Goal: Task Accomplishment & Management: Use online tool/utility

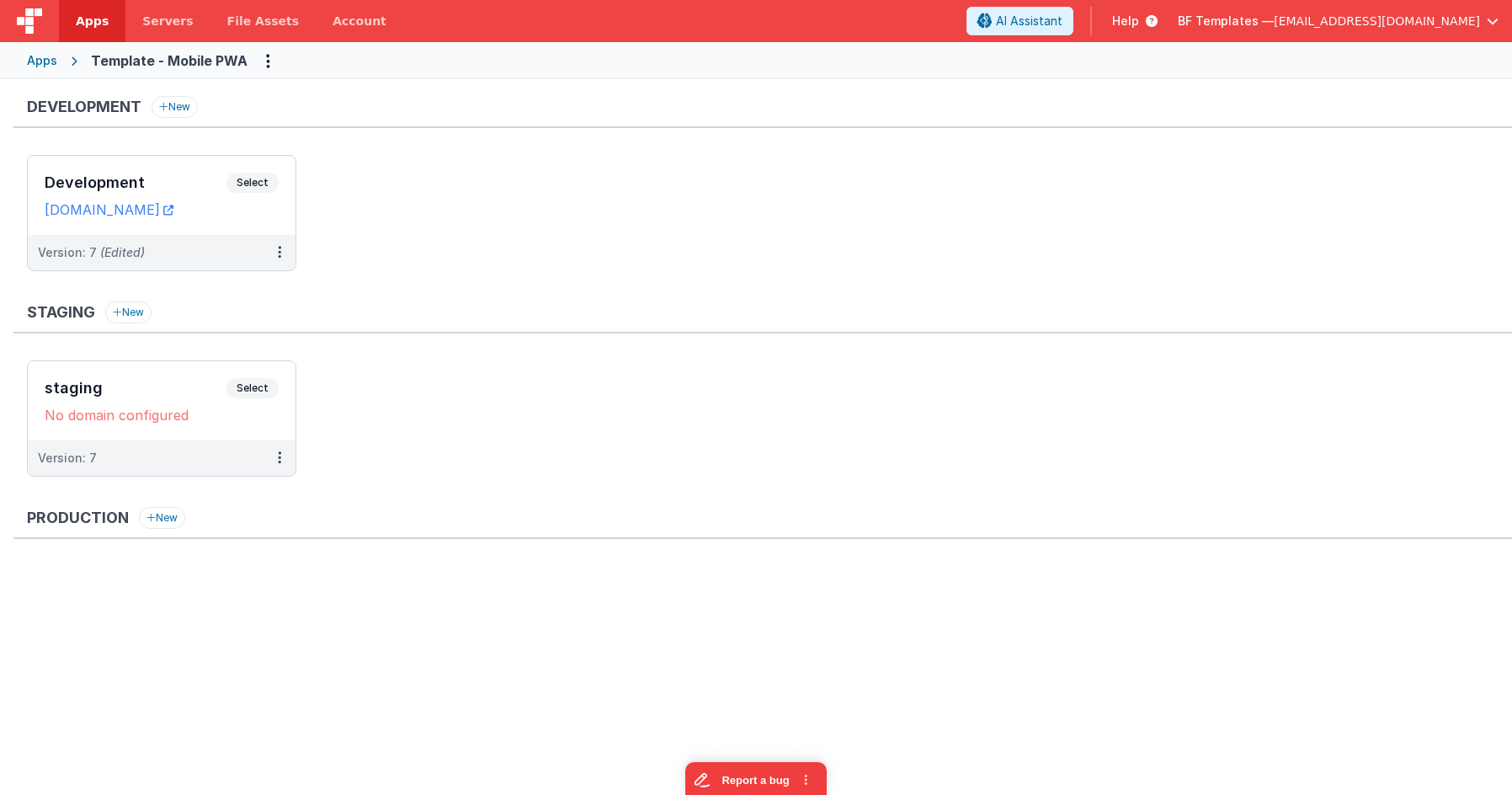
click at [47, 61] on div "Apps" at bounding box center [42, 60] width 30 height 16
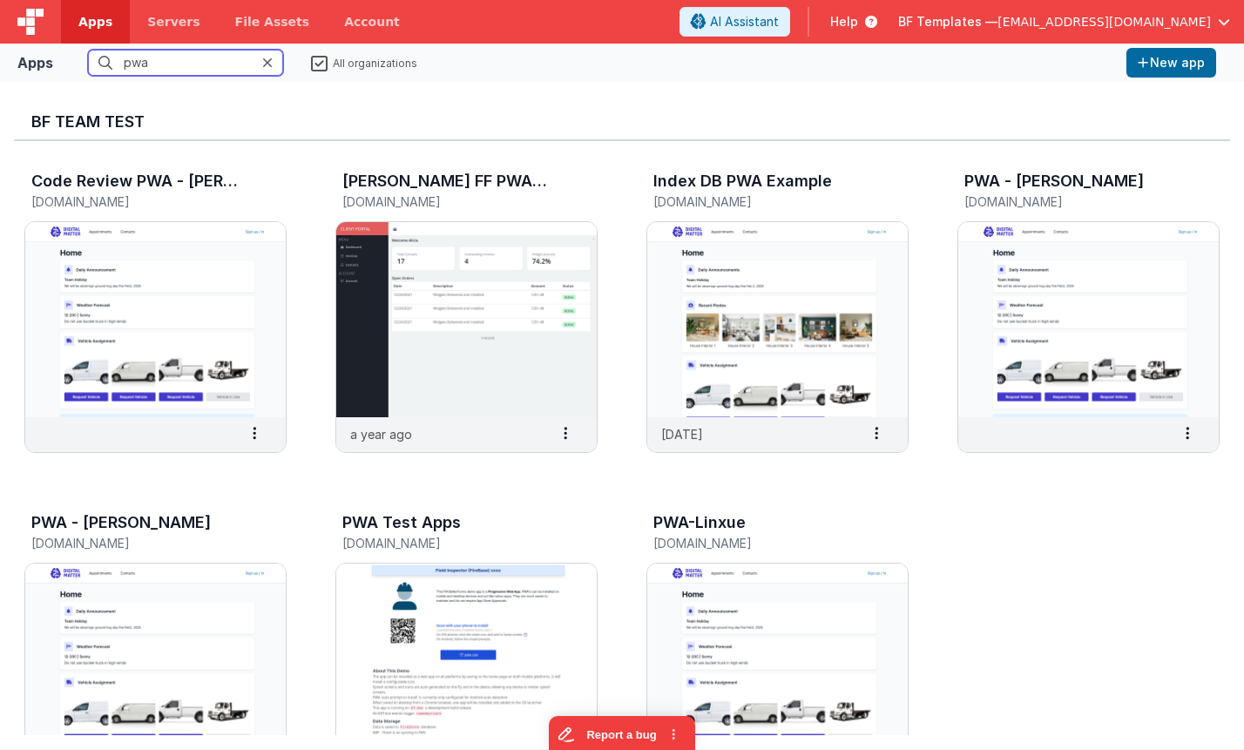
drag, startPoint x: 177, startPoint y: 67, endPoint x: 32, endPoint y: 54, distance: 145.2
click at [32, 54] on div "Apps pwa All organizations New app" at bounding box center [622, 63] width 1244 height 38
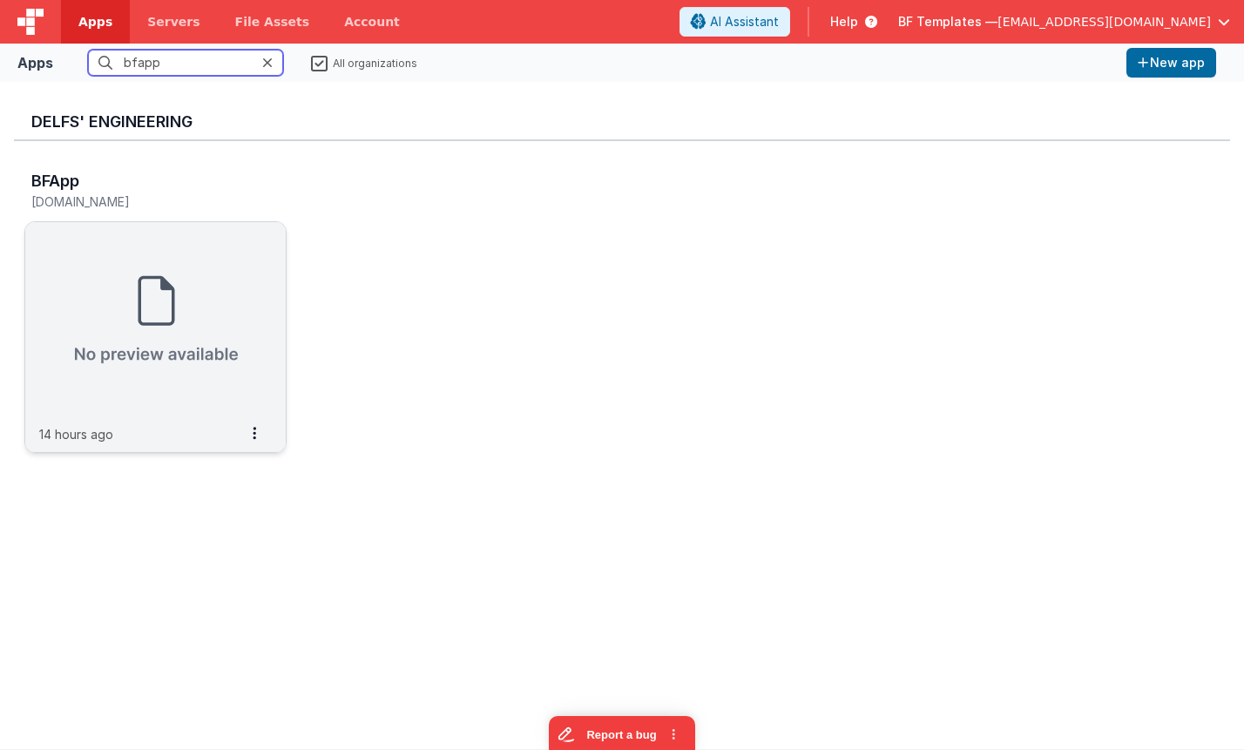
type input "bfapp"
click at [142, 358] on img at bounding box center [155, 319] width 260 height 195
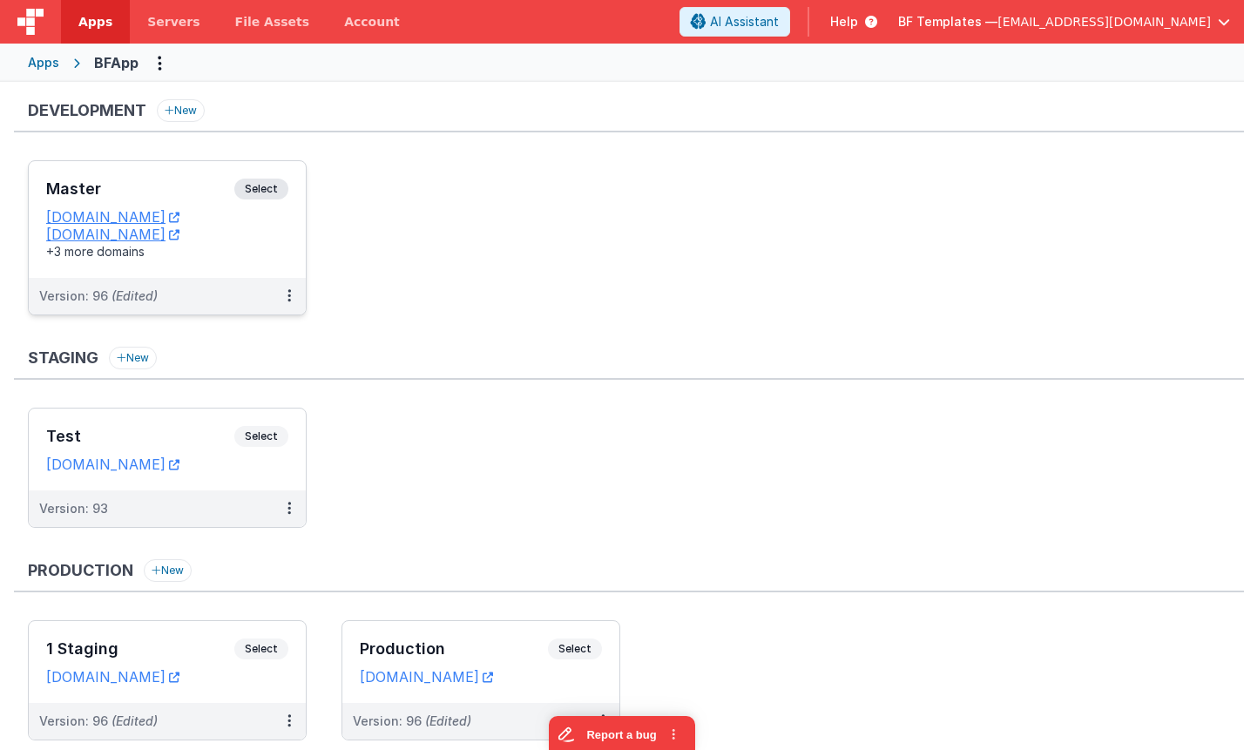
click at [262, 182] on span "Select" at bounding box center [261, 189] width 54 height 21
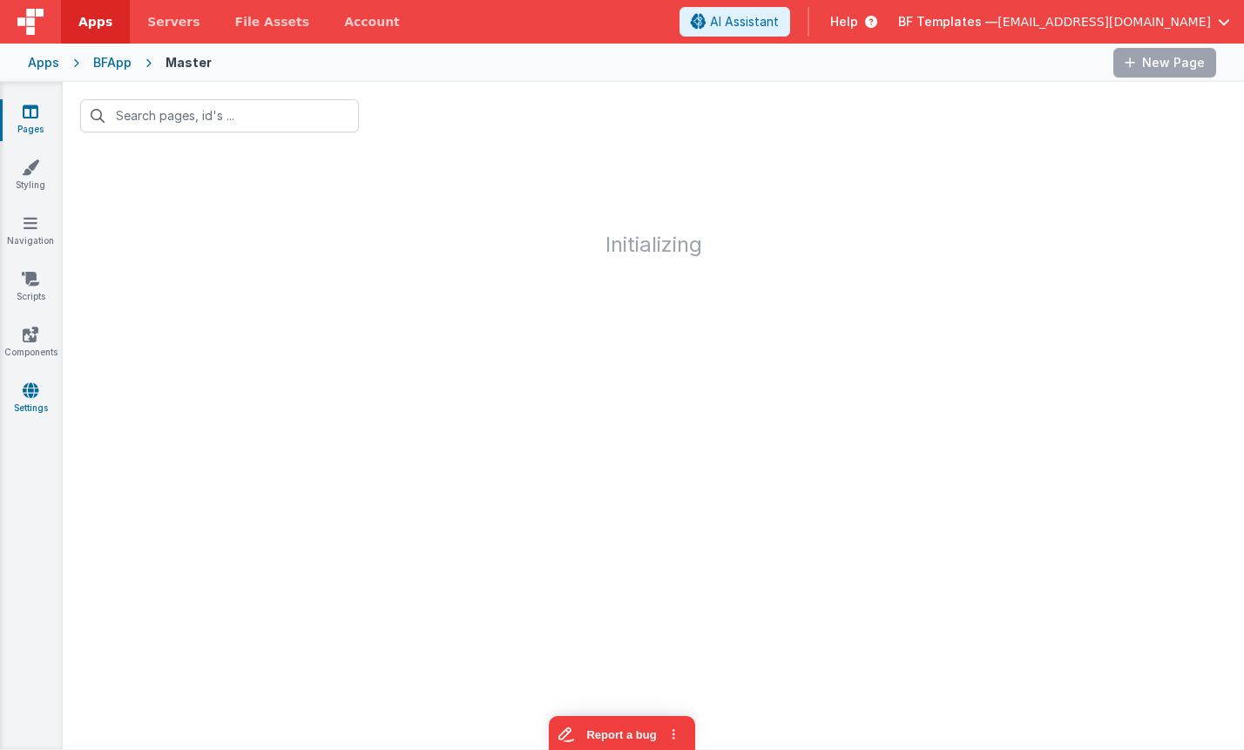
click at [25, 401] on link "Settings" at bounding box center [30, 399] width 63 height 35
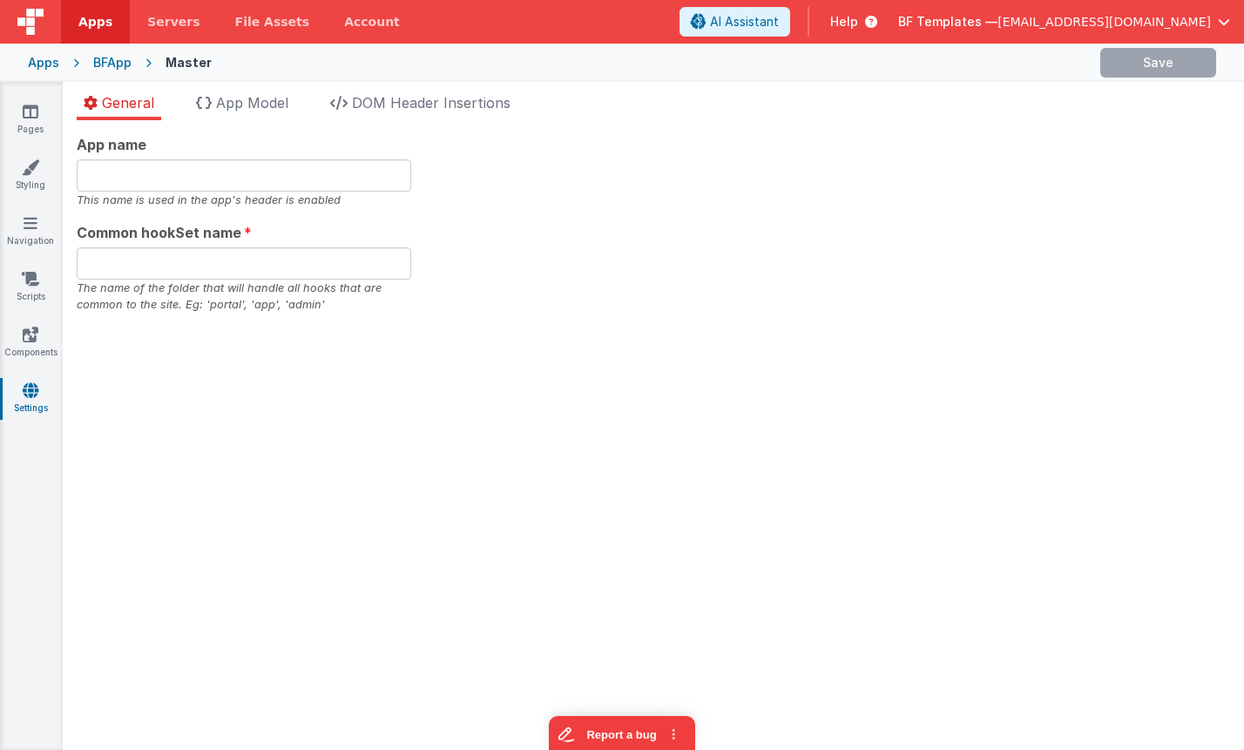
type input "bfapp"
click at [34, 282] on icon at bounding box center [30, 278] width 17 height 17
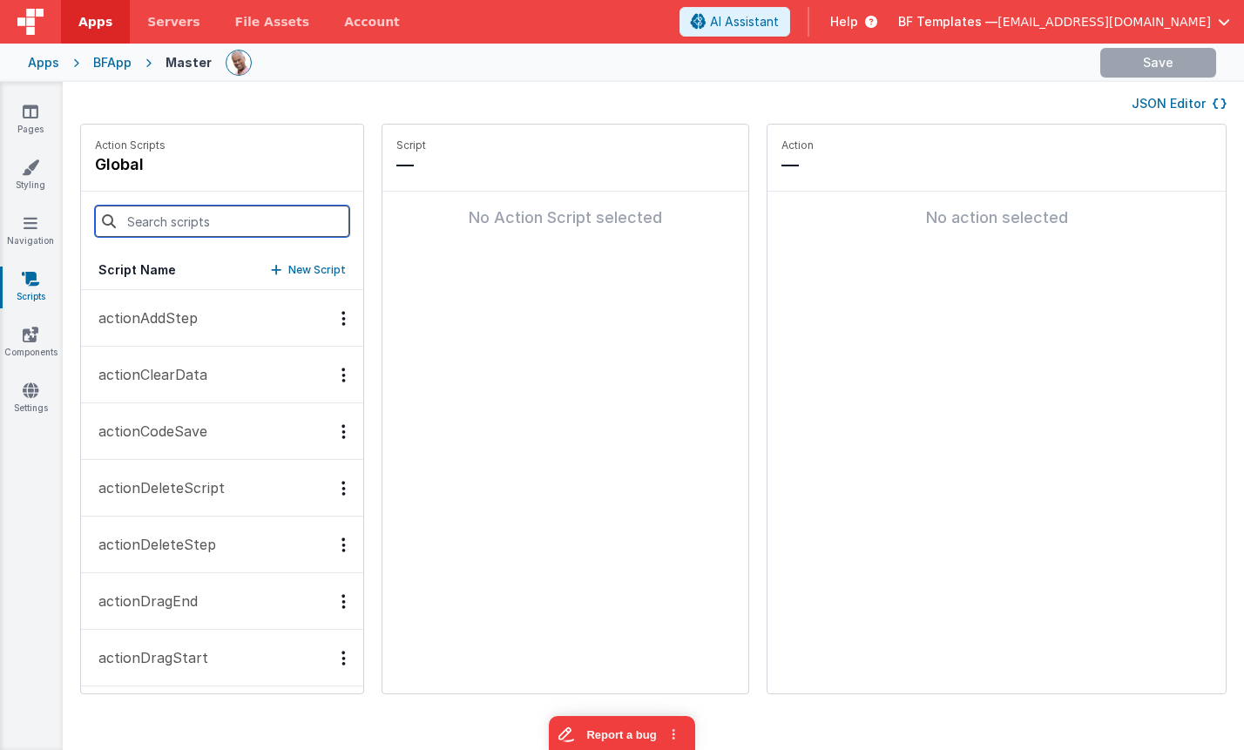
click at [224, 219] on input at bounding box center [222, 221] width 254 height 31
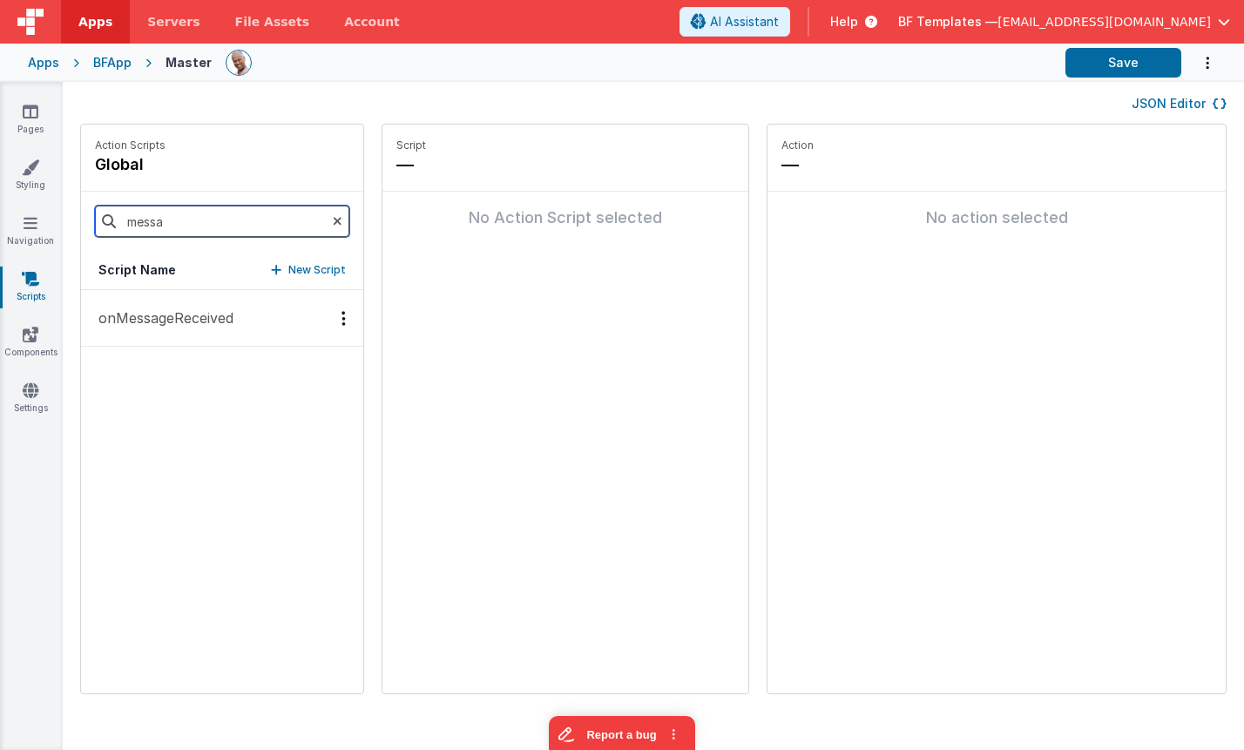
type input "messa"
click at [208, 323] on p "onMessageReceived" at bounding box center [160, 317] width 145 height 21
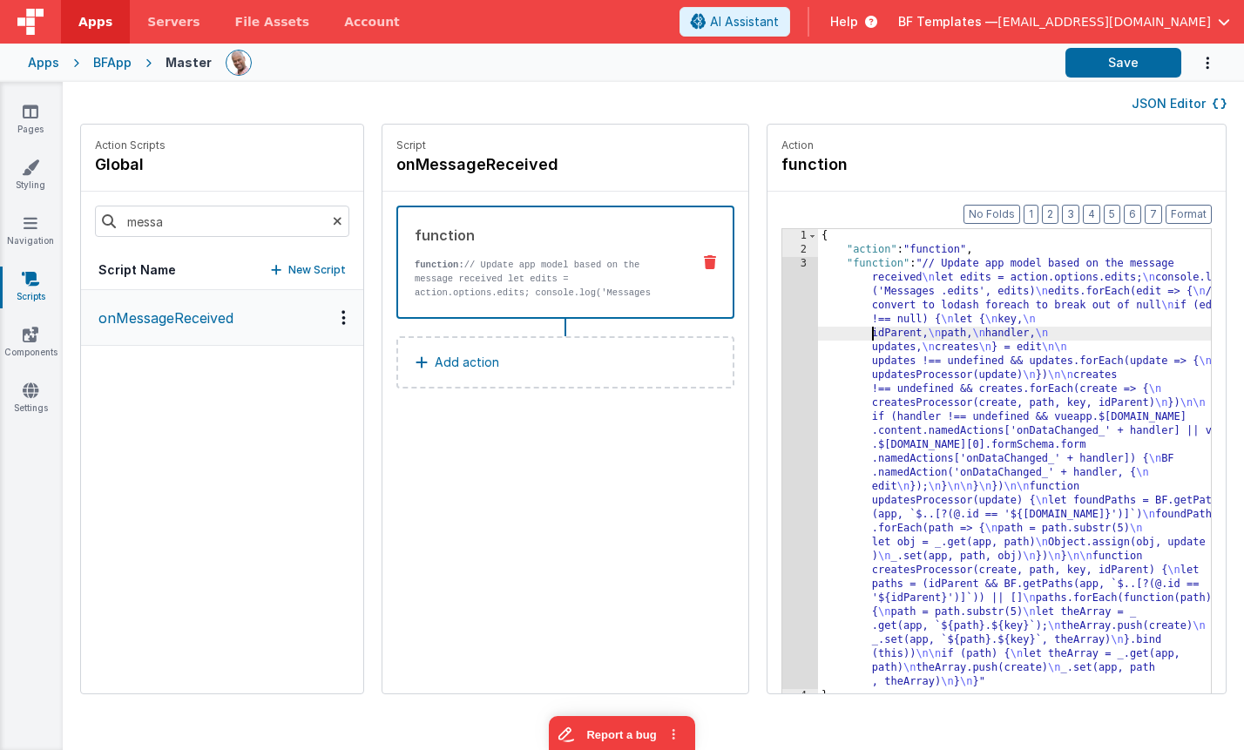
click at [818, 331] on div "{ "action" : "function" , "function" : "// Update app model based on the messag…" at bounding box center [1040, 502] width 444 height 546
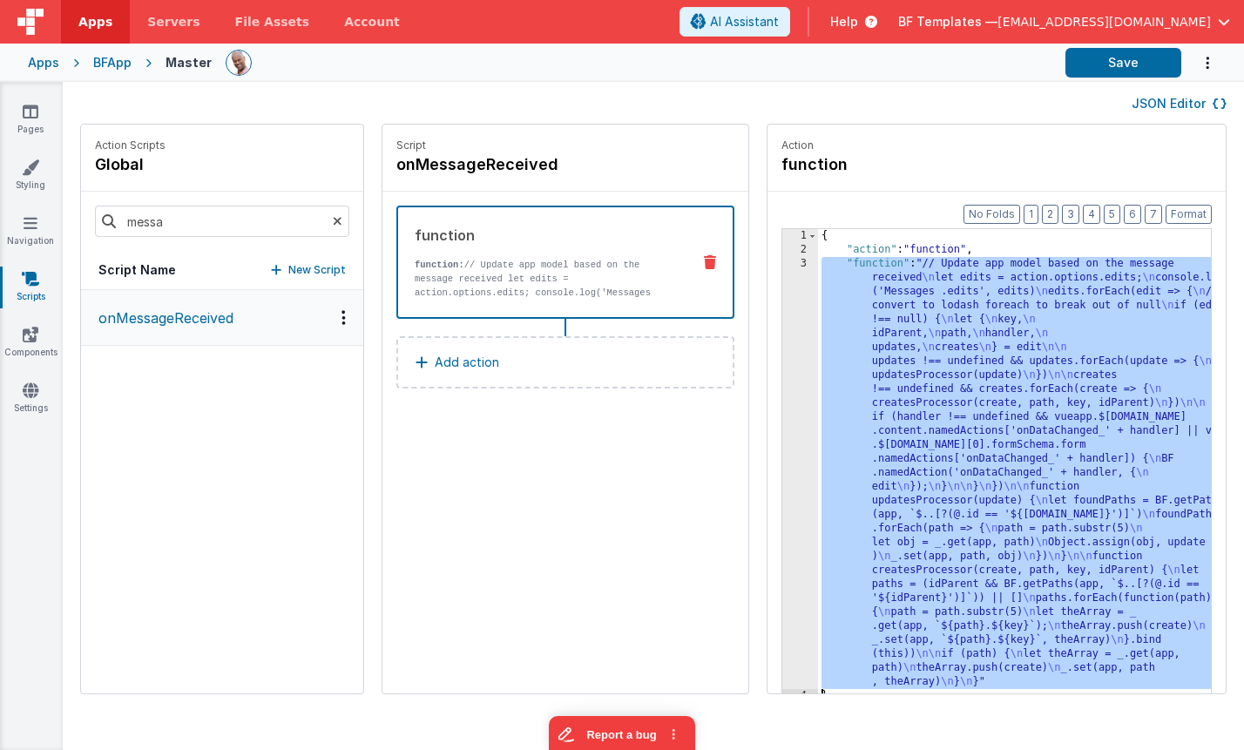
click at [782, 312] on div "3" at bounding box center [800, 473] width 36 height 432
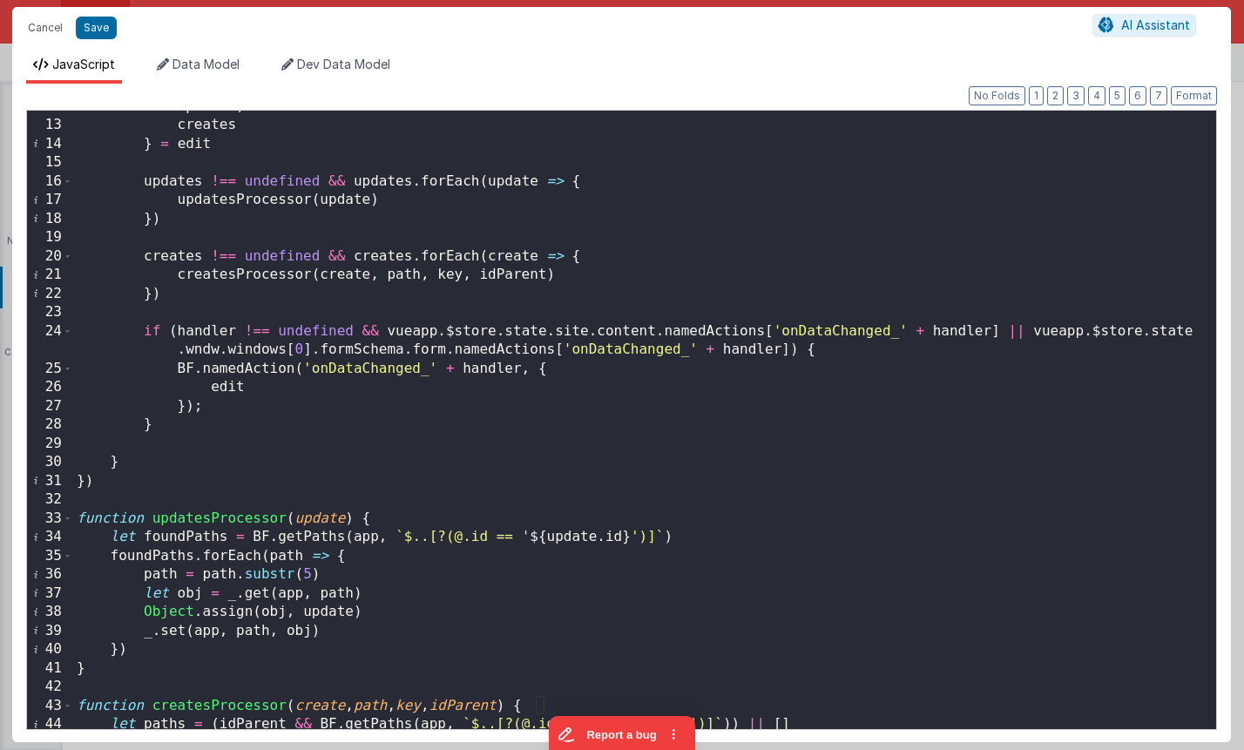
scroll to position [468, 0]
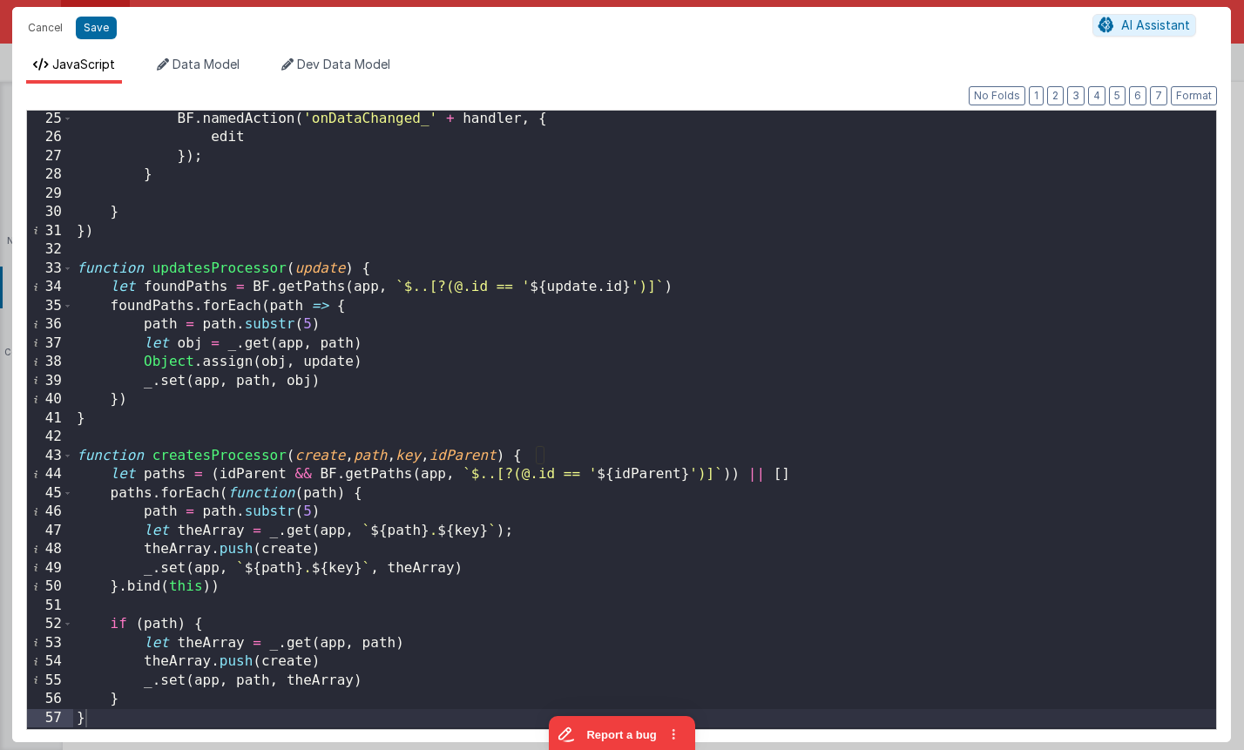
click at [597, 157] on div "BF . namedAction ( 'onDataChanged_' + handler , { edit }) ; } } }) function upd…" at bounding box center [644, 437] width 1143 height 654
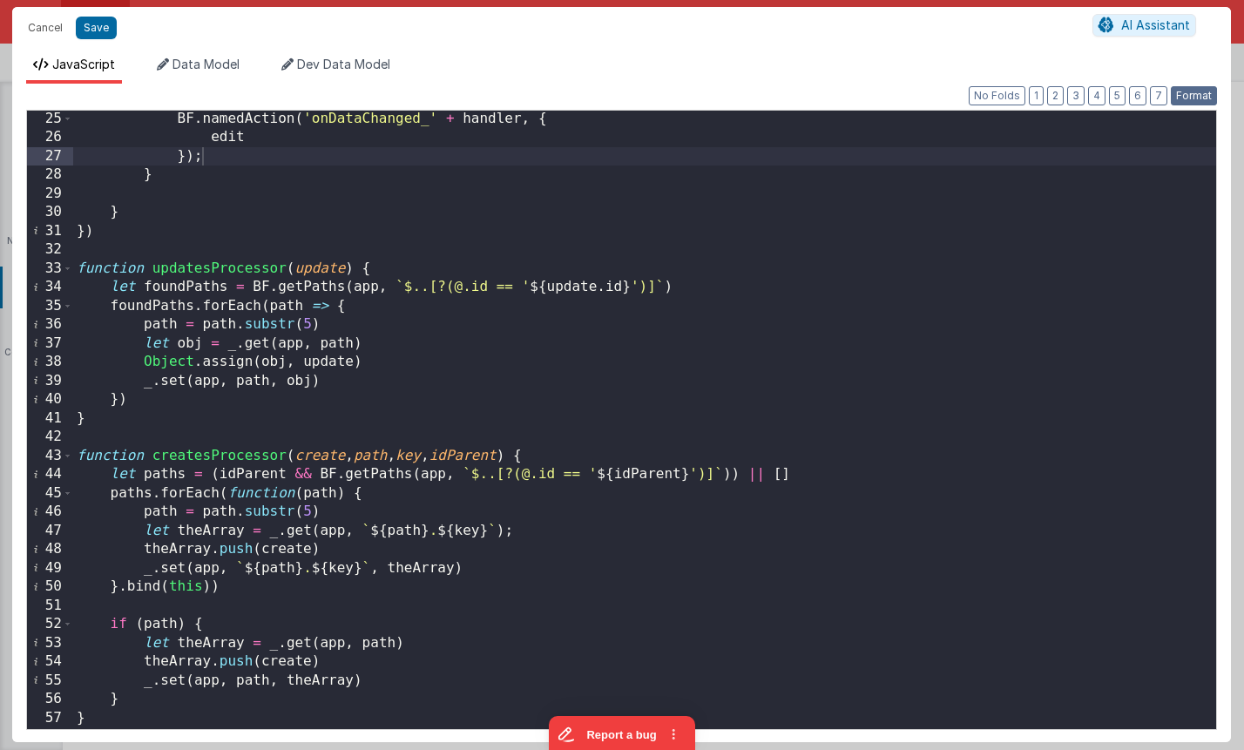
click at [1182, 100] on button "Format" at bounding box center [1194, 95] width 46 height 19
click at [1087, 91] on div "Format 7 6 5 4 3 2 1 No Folds 25 26 27 28 29 30 31 32 33 34 35 36 37 38 39 40 4…" at bounding box center [621, 413] width 1219 height 658
drag, startPoint x: 1083, startPoint y: 91, endPoint x: 1067, endPoint y: 95, distance: 16.3
click at [1083, 91] on button "3" at bounding box center [1075, 95] width 17 height 19
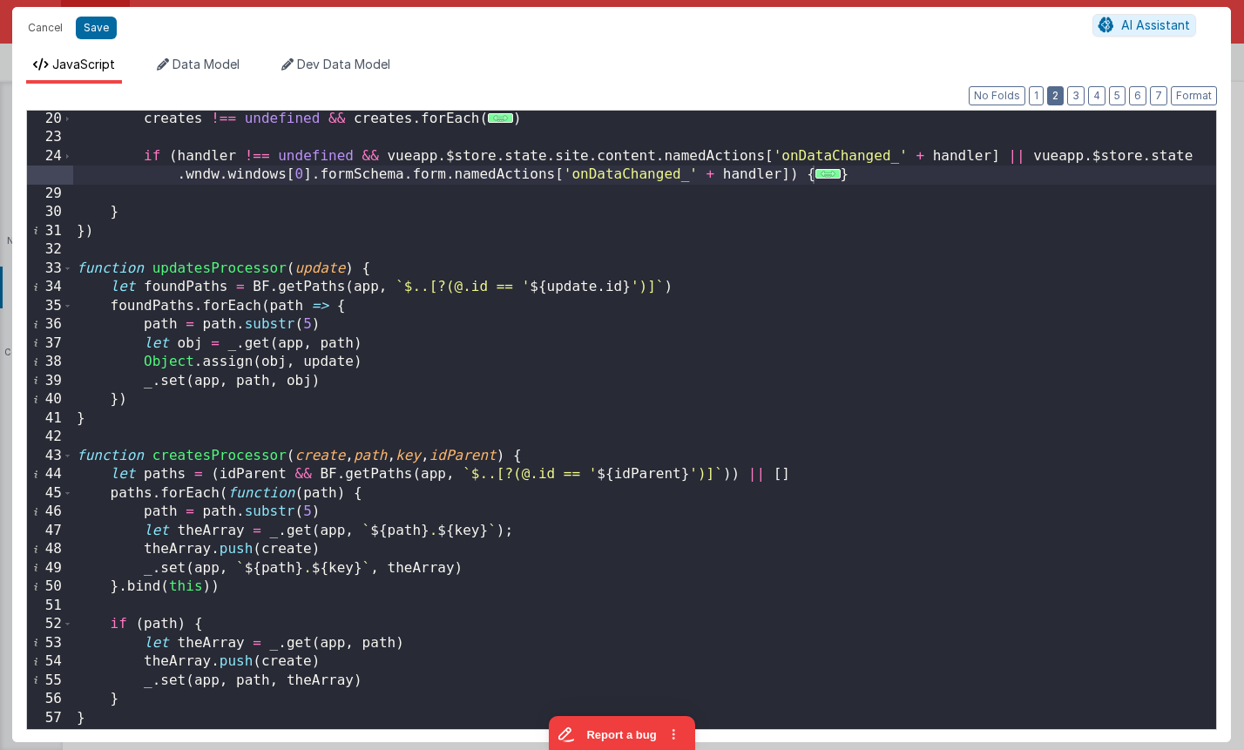
click at [1059, 96] on button "2" at bounding box center [1055, 95] width 17 height 19
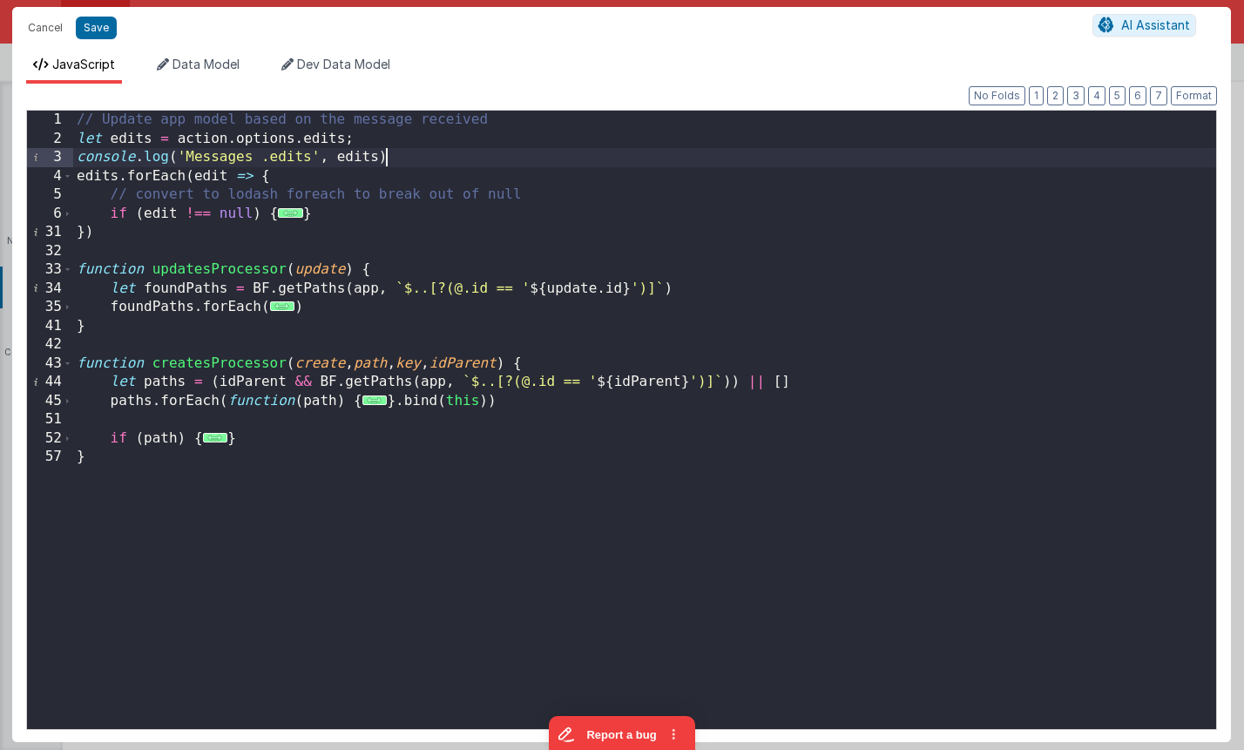
click at [436, 159] on div "// Update app model based on the message received let edits = action . options …" at bounding box center [644, 438] width 1143 height 654
click at [504, 238] on div "// Update app model based on the message received let edits = action . options …" at bounding box center [644, 438] width 1143 height 654
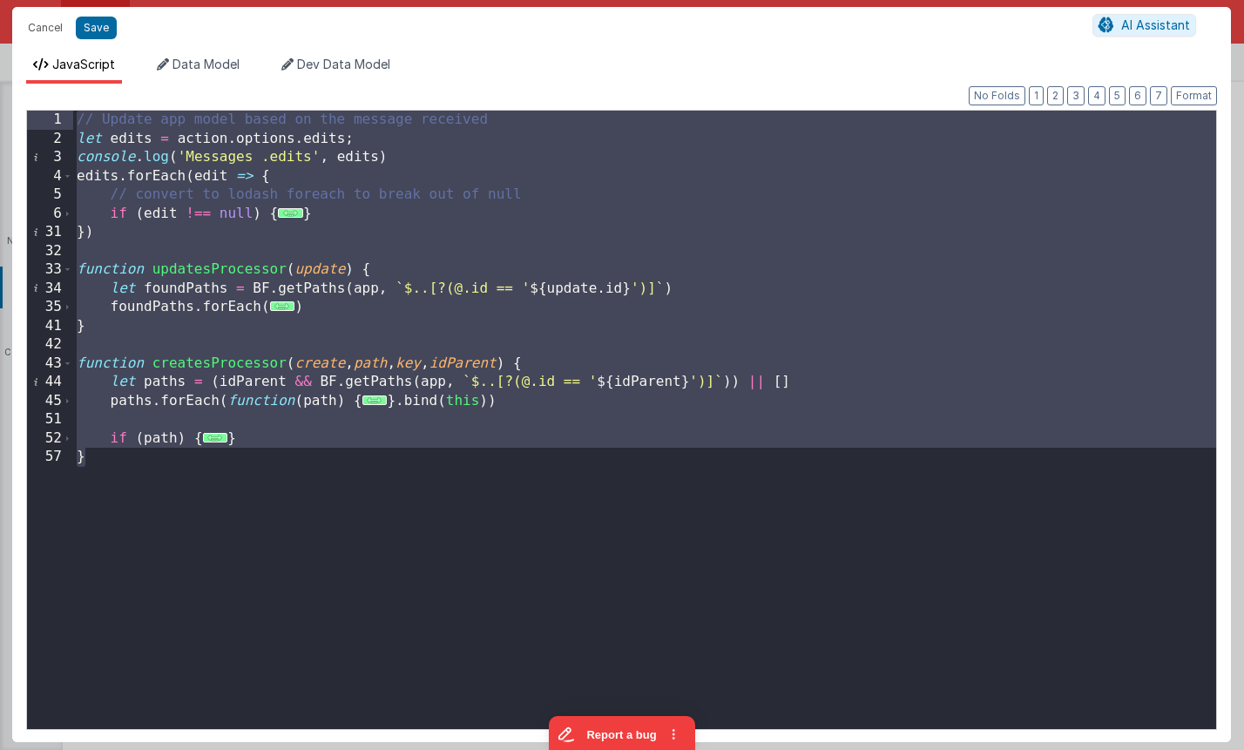
drag, startPoint x: 409, startPoint y: 530, endPoint x: 55, endPoint y: 104, distance: 553.6
click at [55, 104] on div "Format 7 6 5 4 3 2 1 No Folds 1 2 3 4 5 6 31 32 33 34 35 41 42 43 44 45 51 52 5…" at bounding box center [621, 413] width 1191 height 631
click at [290, 219] on div "// Update app model based on the message received let edits = action . options …" at bounding box center [644, 420] width 1143 height 618
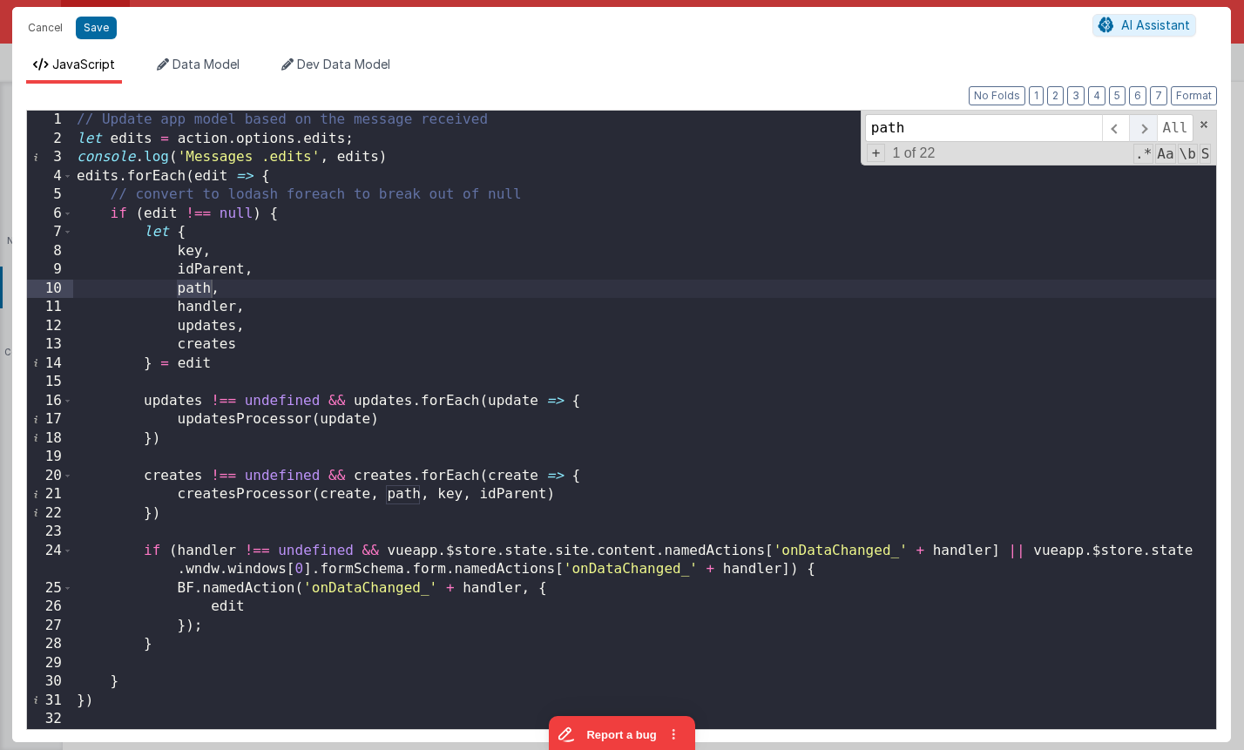
type input "path"
click at [1142, 125] on span at bounding box center [1142, 128] width 27 height 28
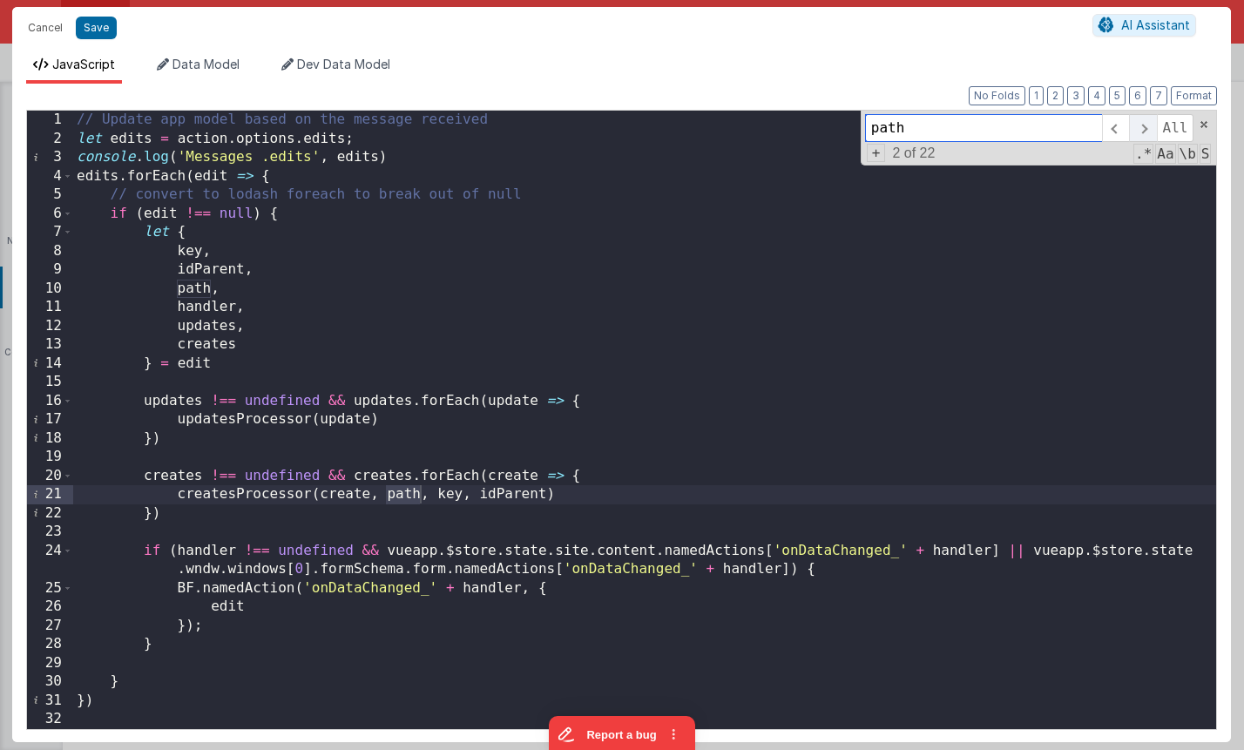
click at [1142, 125] on span at bounding box center [1142, 128] width 27 height 28
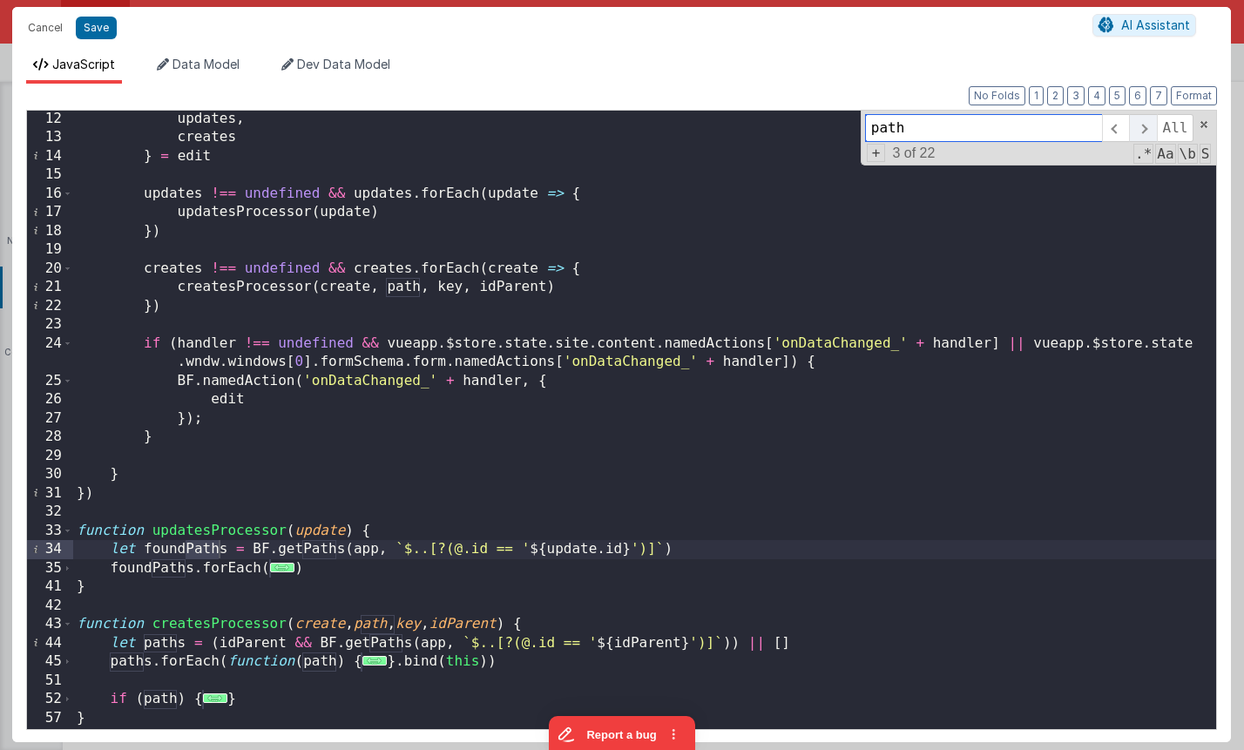
scroll to position [206, 0]
click at [1142, 125] on span at bounding box center [1142, 128] width 27 height 28
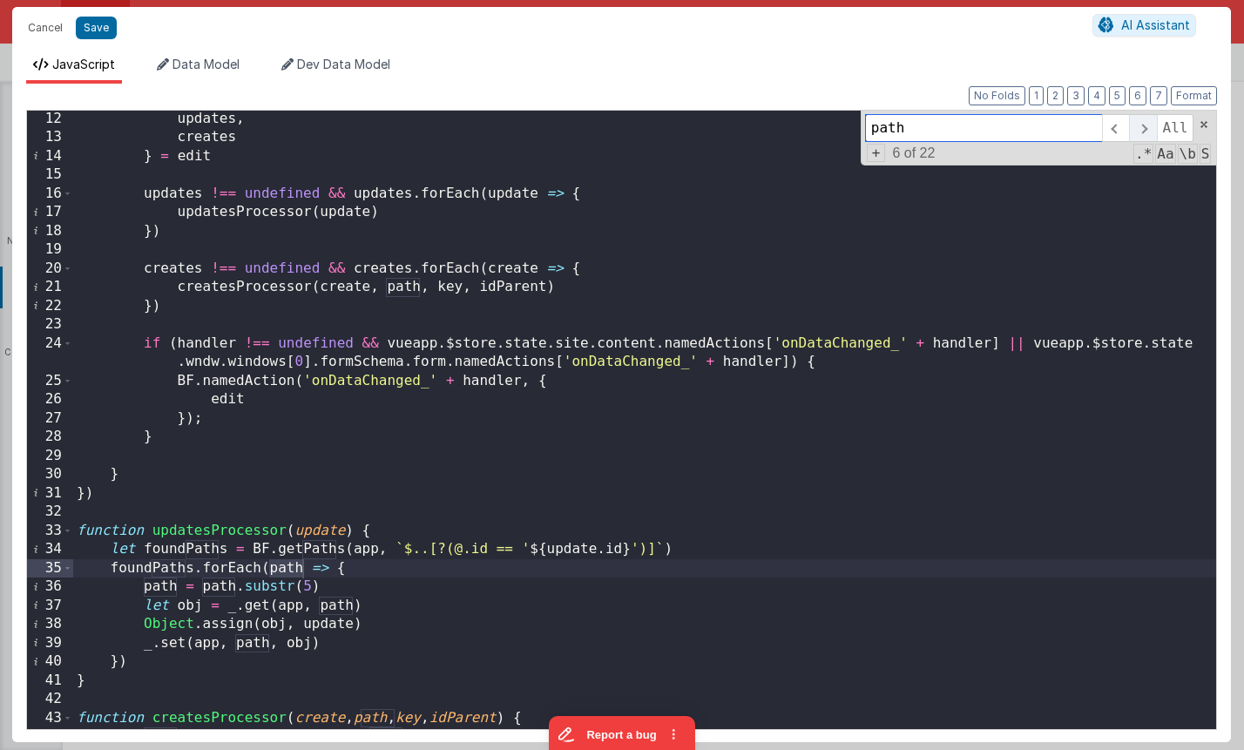
click at [1142, 125] on span at bounding box center [1142, 128] width 27 height 28
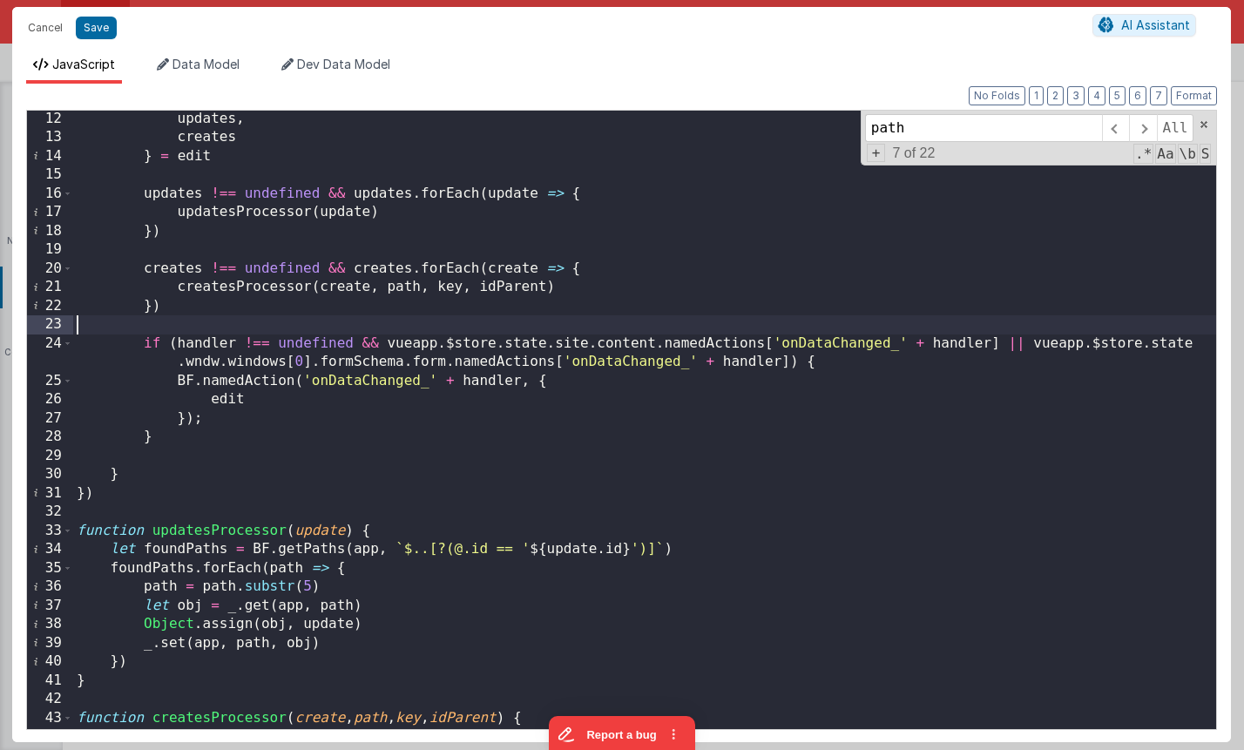
click at [907, 324] on div "updates , creates } = edit updates !== undefined && updates . forEach ( update …" at bounding box center [644, 437] width 1143 height 654
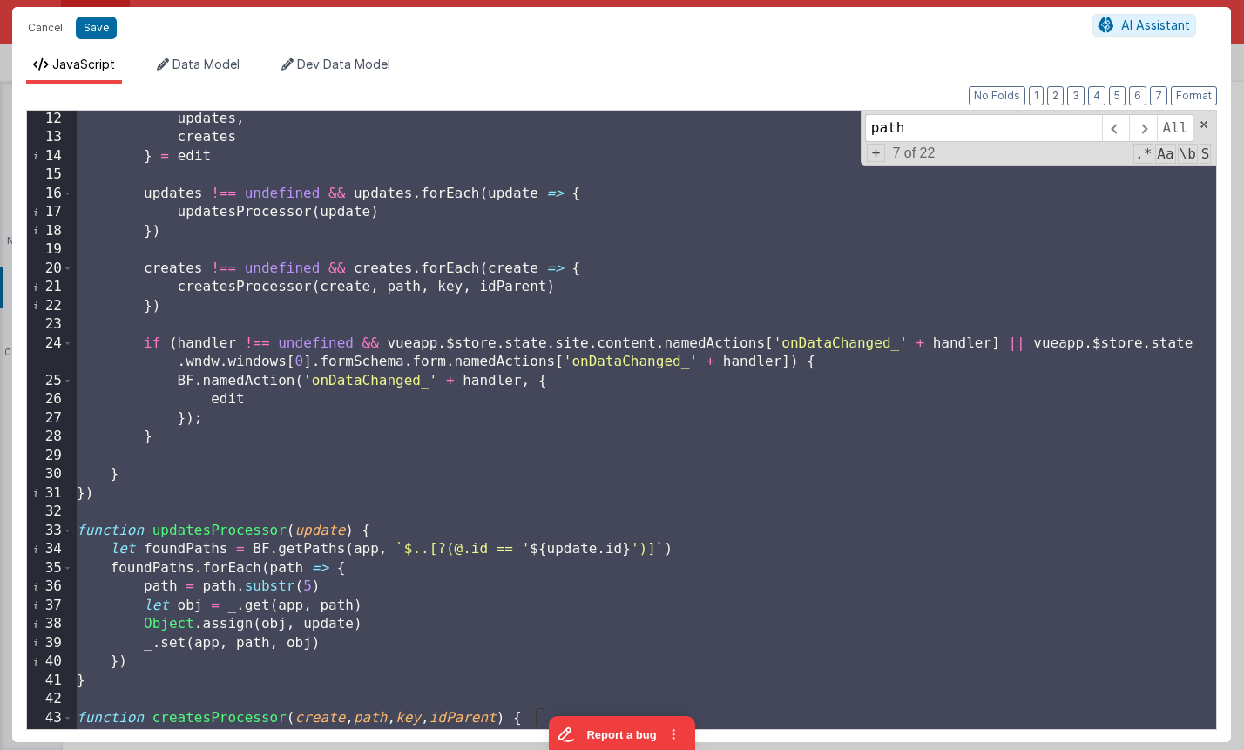
click at [314, 391] on div "updates , creates } = edit updates !== undefined && updates . forEach ( update …" at bounding box center [644, 437] width 1143 height 654
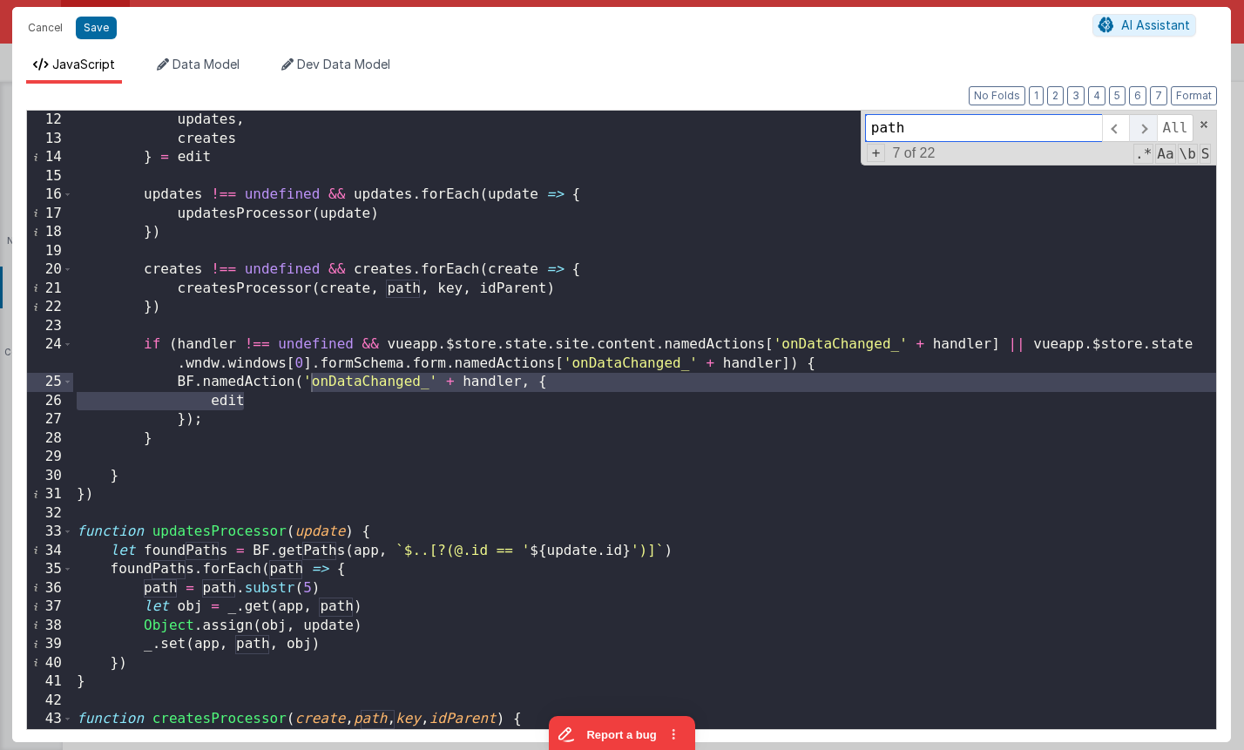
click at [1138, 128] on span at bounding box center [1142, 128] width 27 height 28
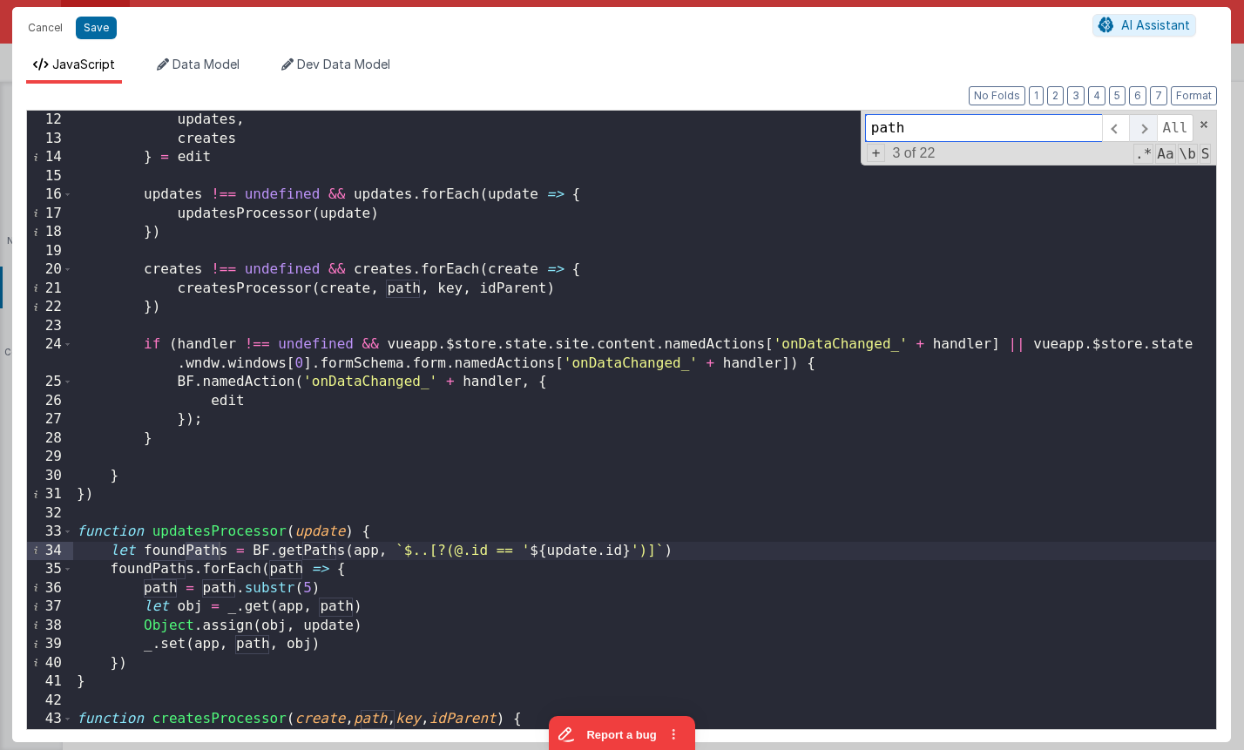
click at [1138, 128] on span at bounding box center [1142, 128] width 27 height 28
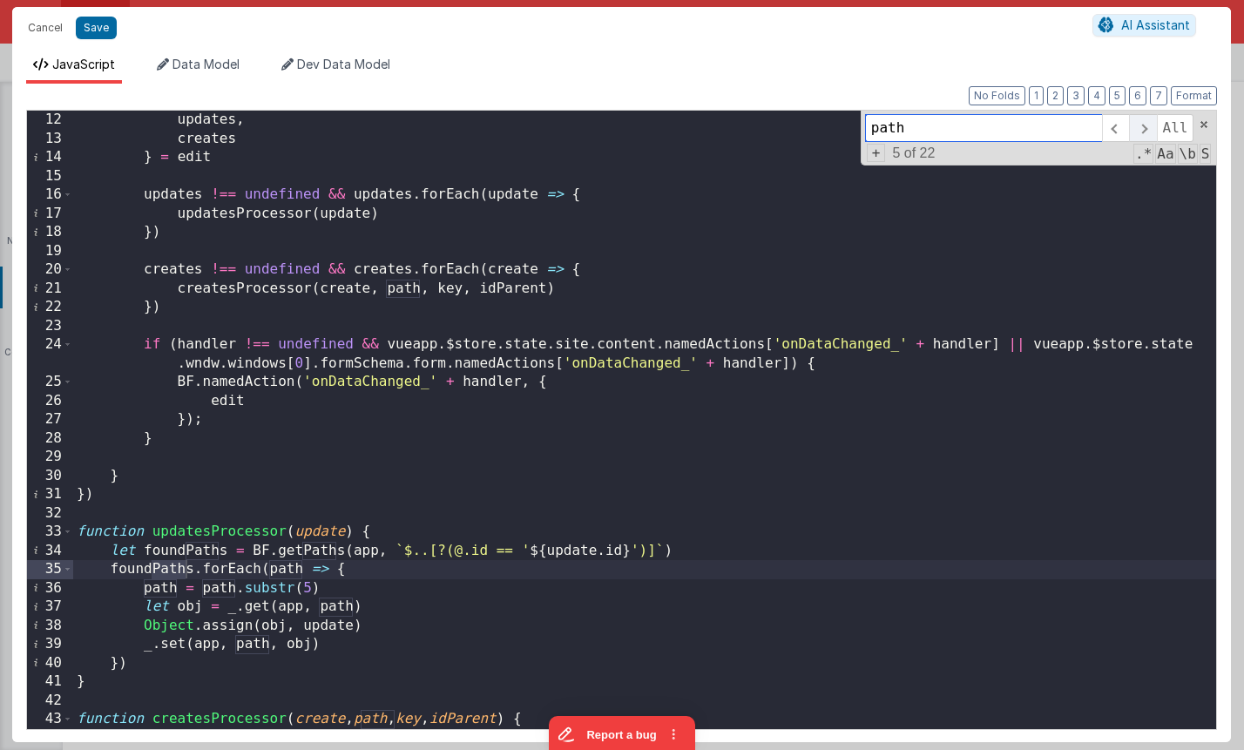
click at [1138, 128] on span at bounding box center [1142, 128] width 27 height 28
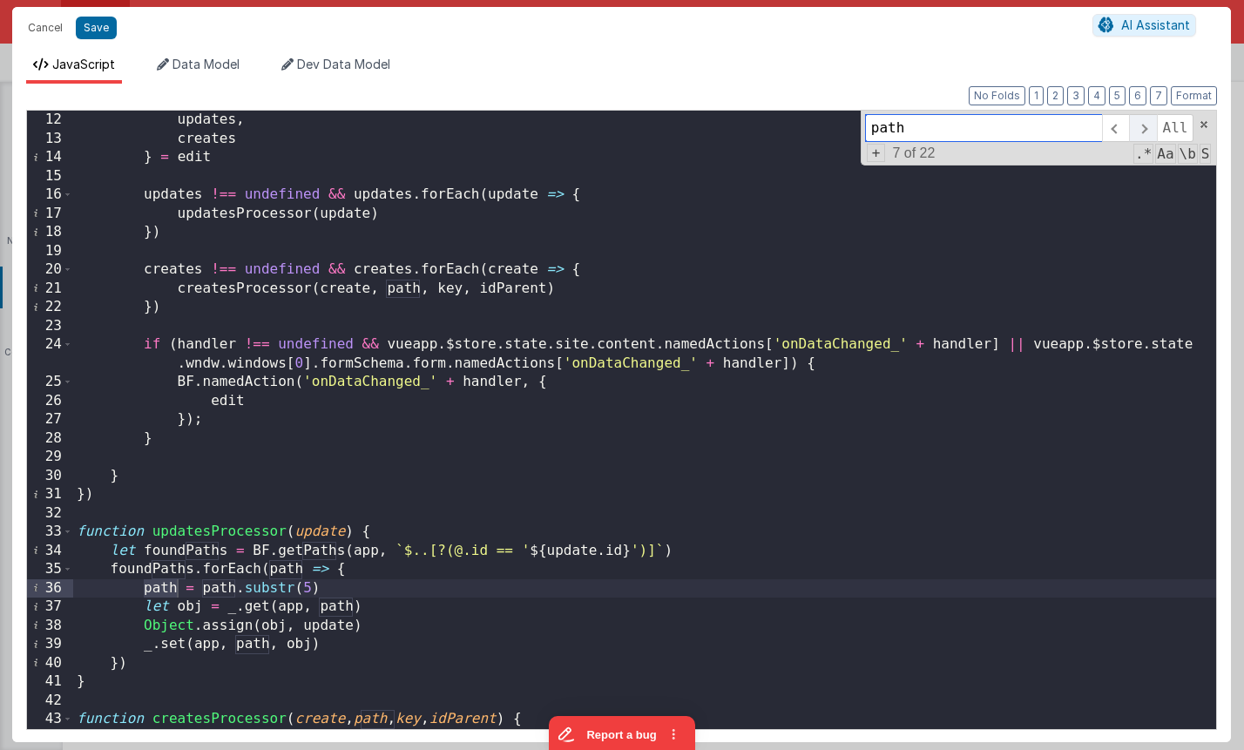
click at [1138, 128] on span at bounding box center [1142, 128] width 27 height 28
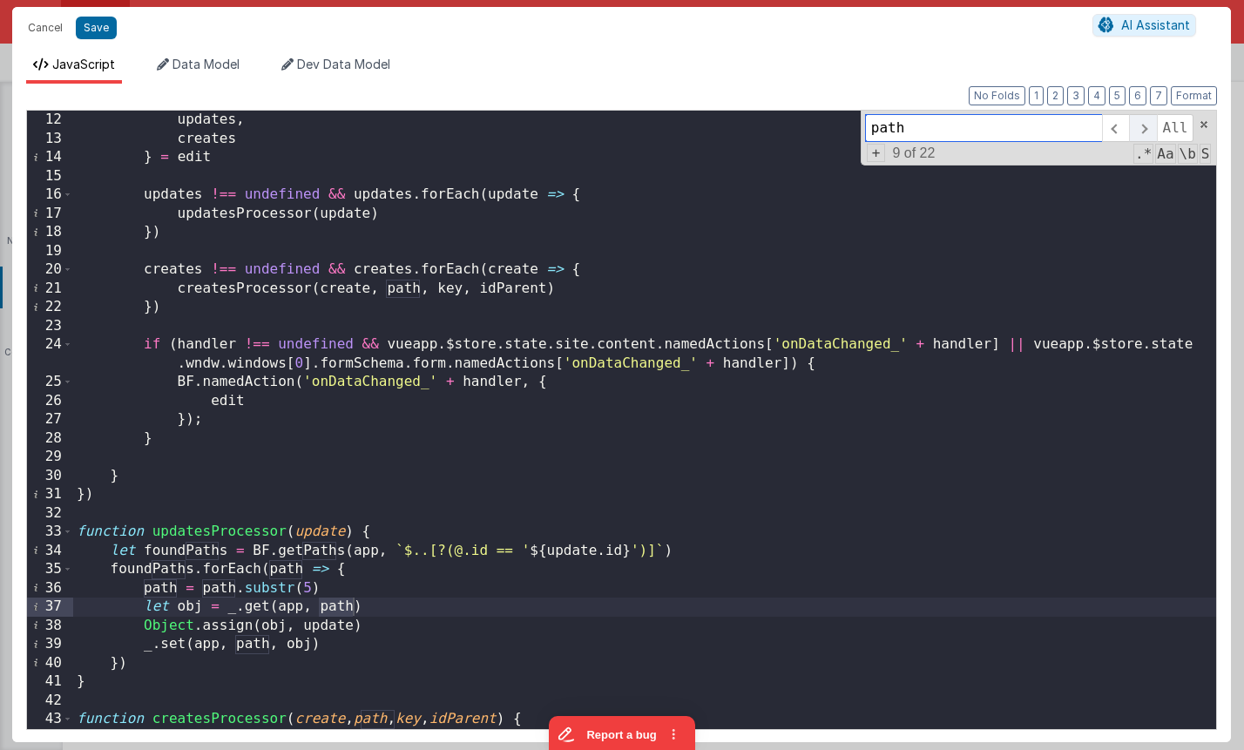
click at [1138, 128] on span at bounding box center [1142, 128] width 27 height 28
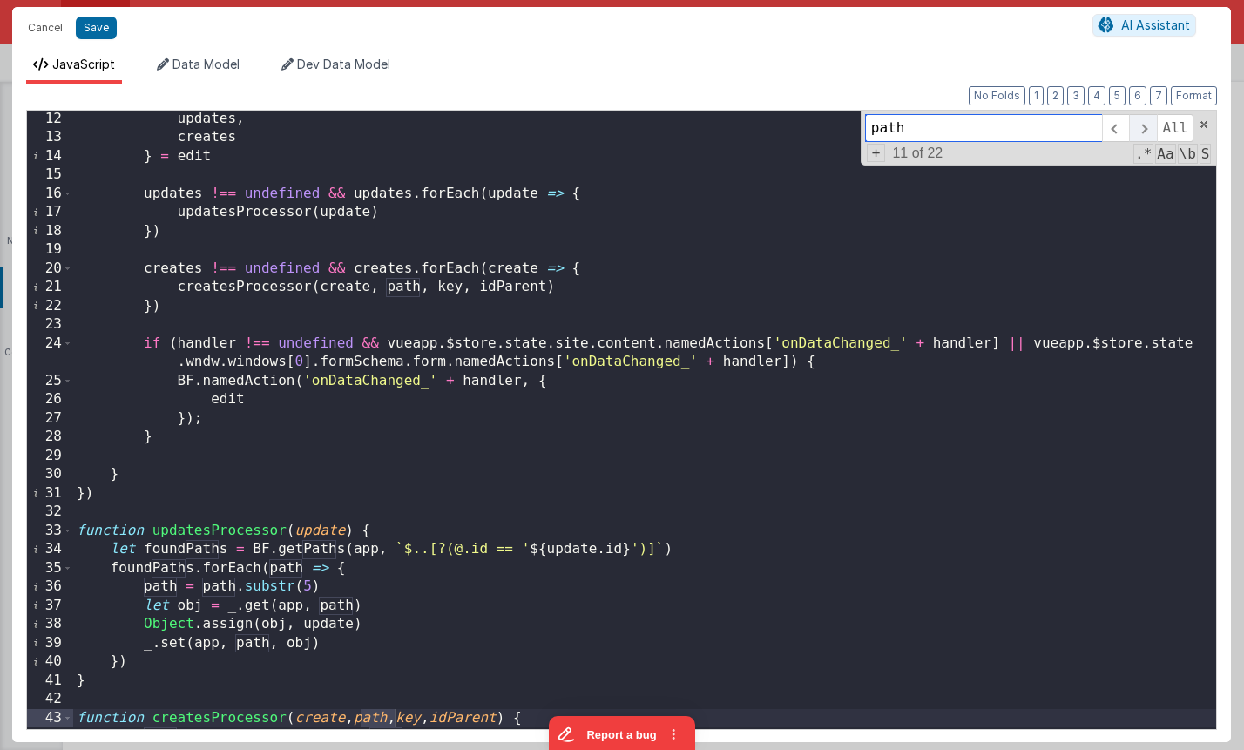
click at [1138, 128] on span at bounding box center [1142, 128] width 27 height 28
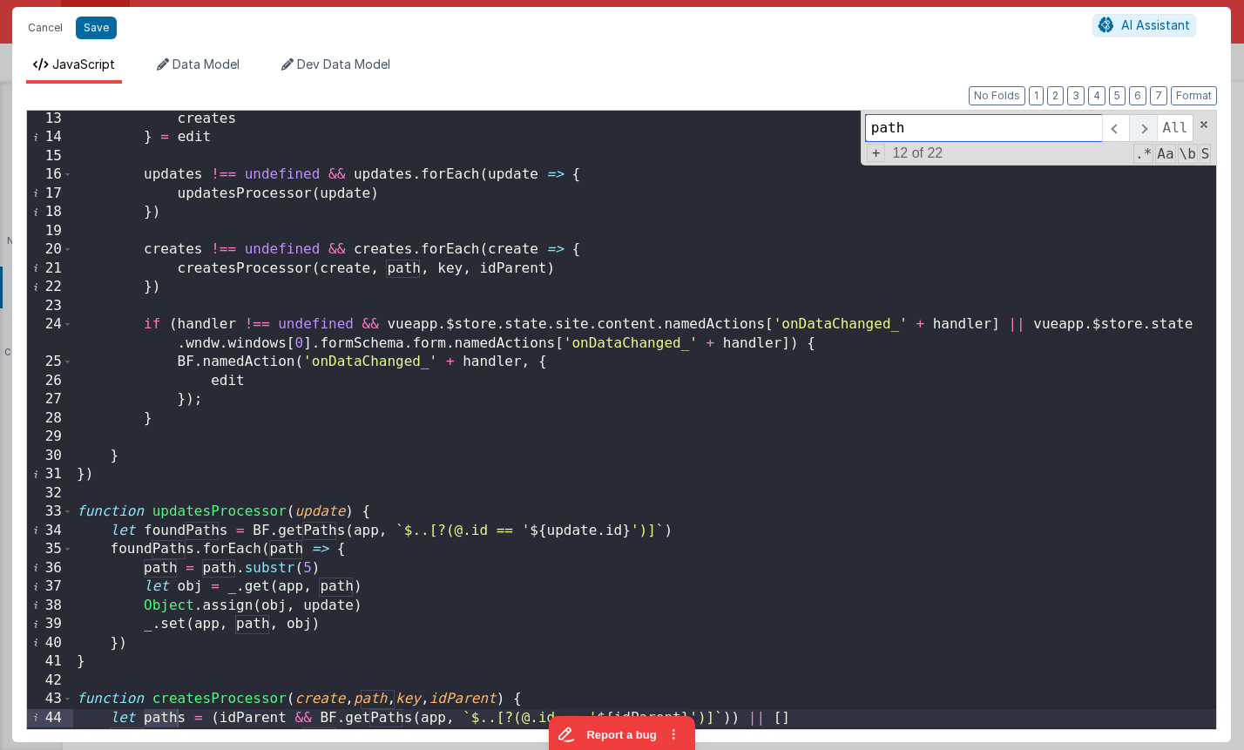
click at [1138, 128] on span at bounding box center [1142, 128] width 27 height 28
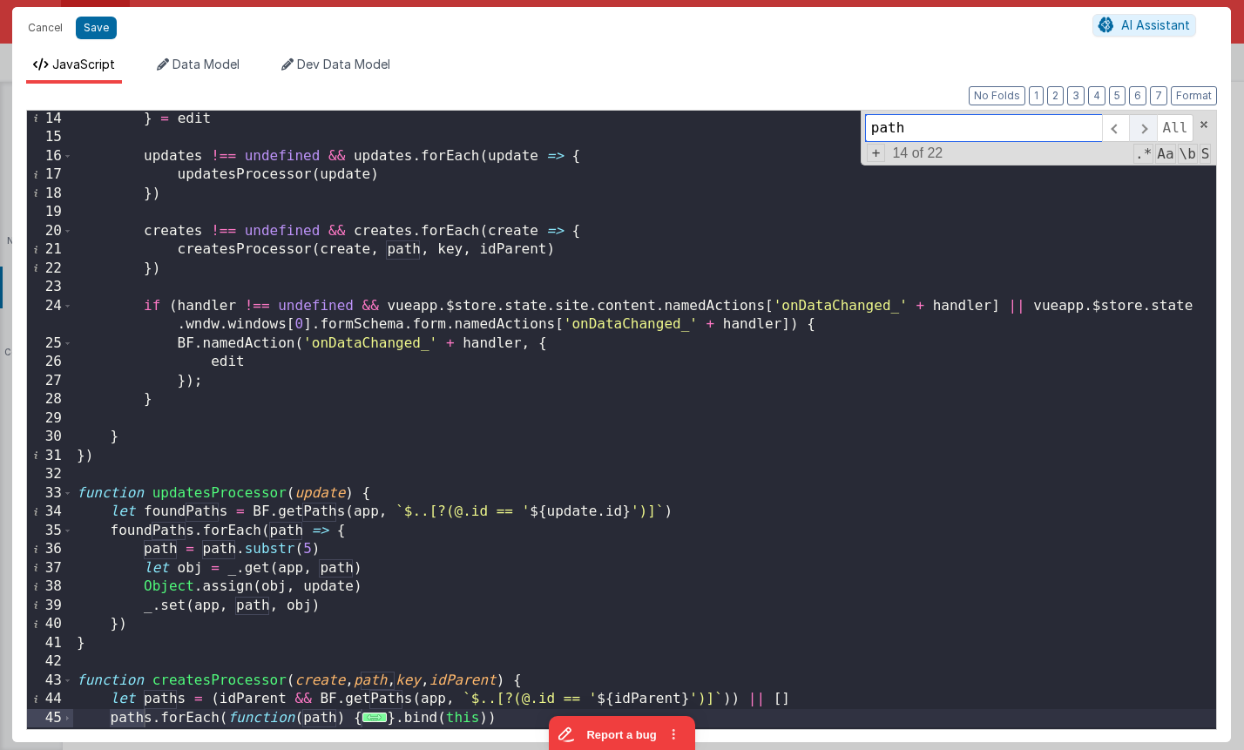
click at [1138, 128] on span at bounding box center [1142, 128] width 27 height 28
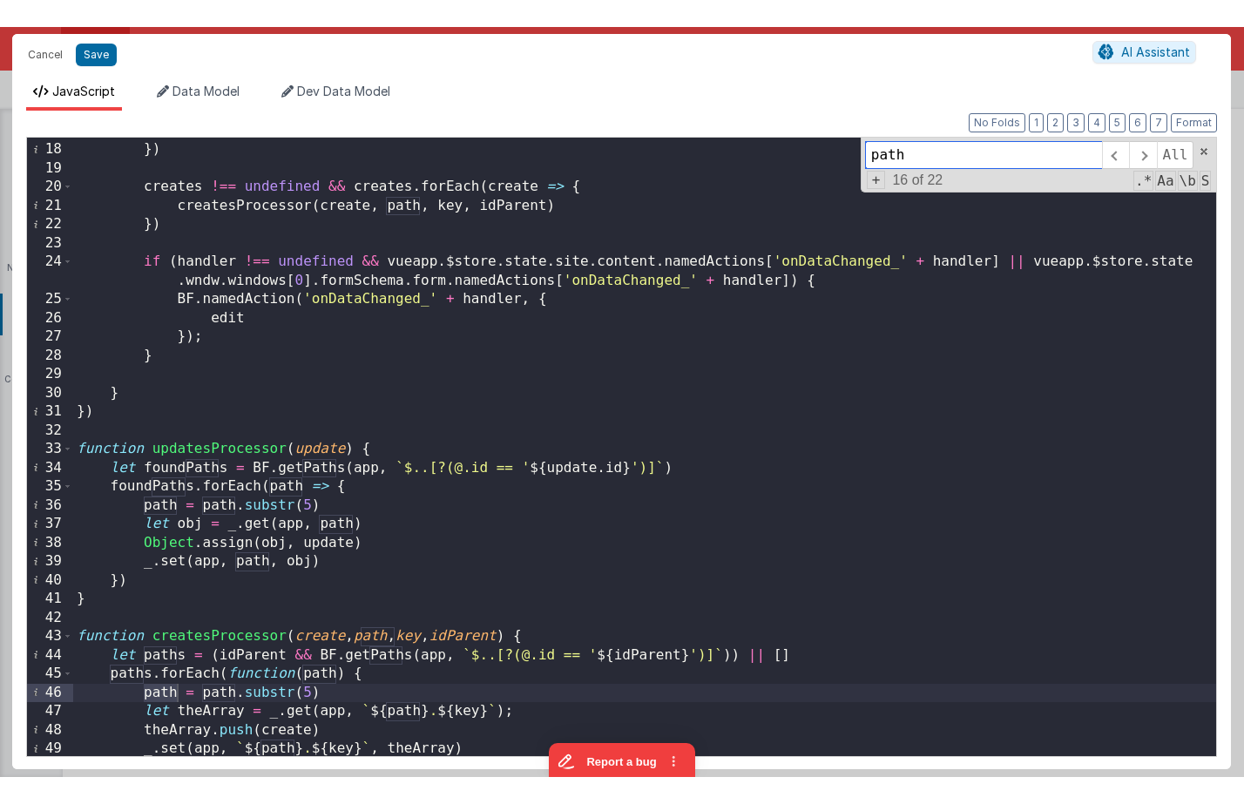
scroll to position [393, 0]
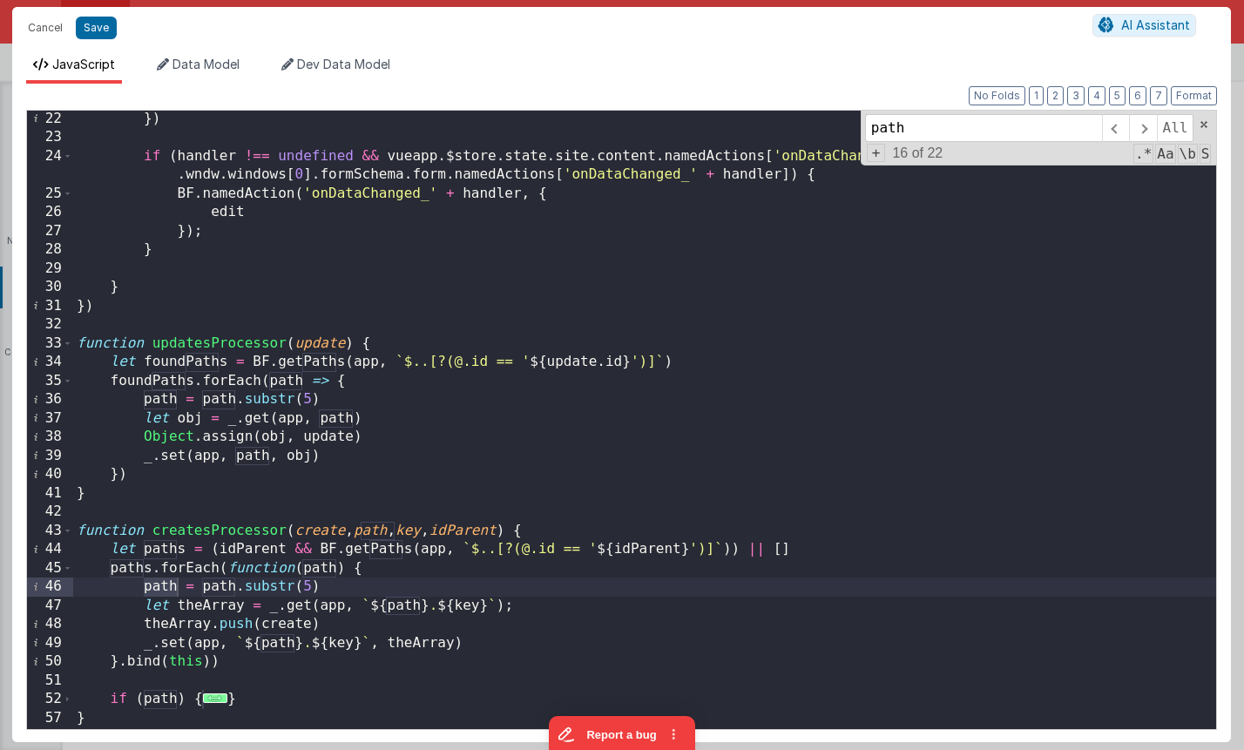
click at [324, 249] on div "}) if ( handler !== undefined && vueapp . $store . state . site . content . nam…" at bounding box center [644, 437] width 1143 height 654
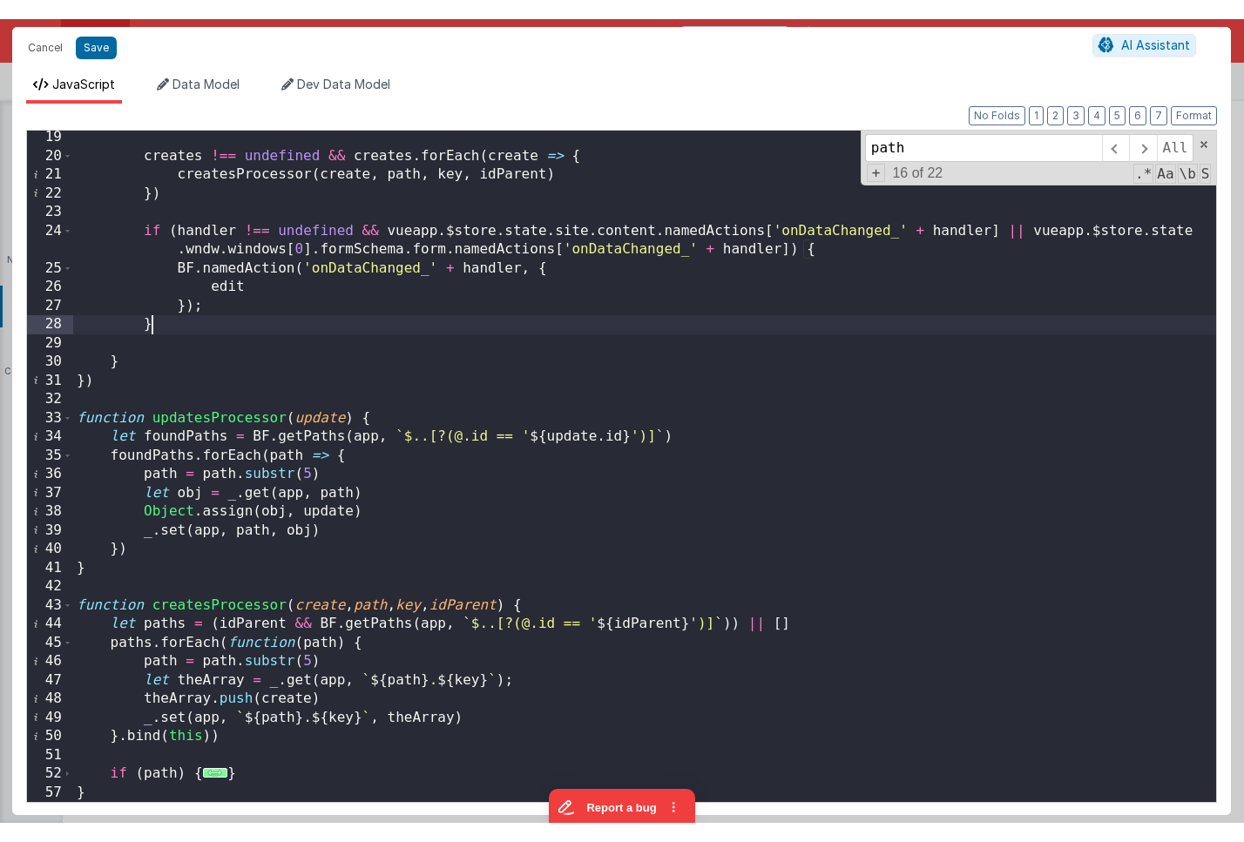
scroll to position [340, 0]
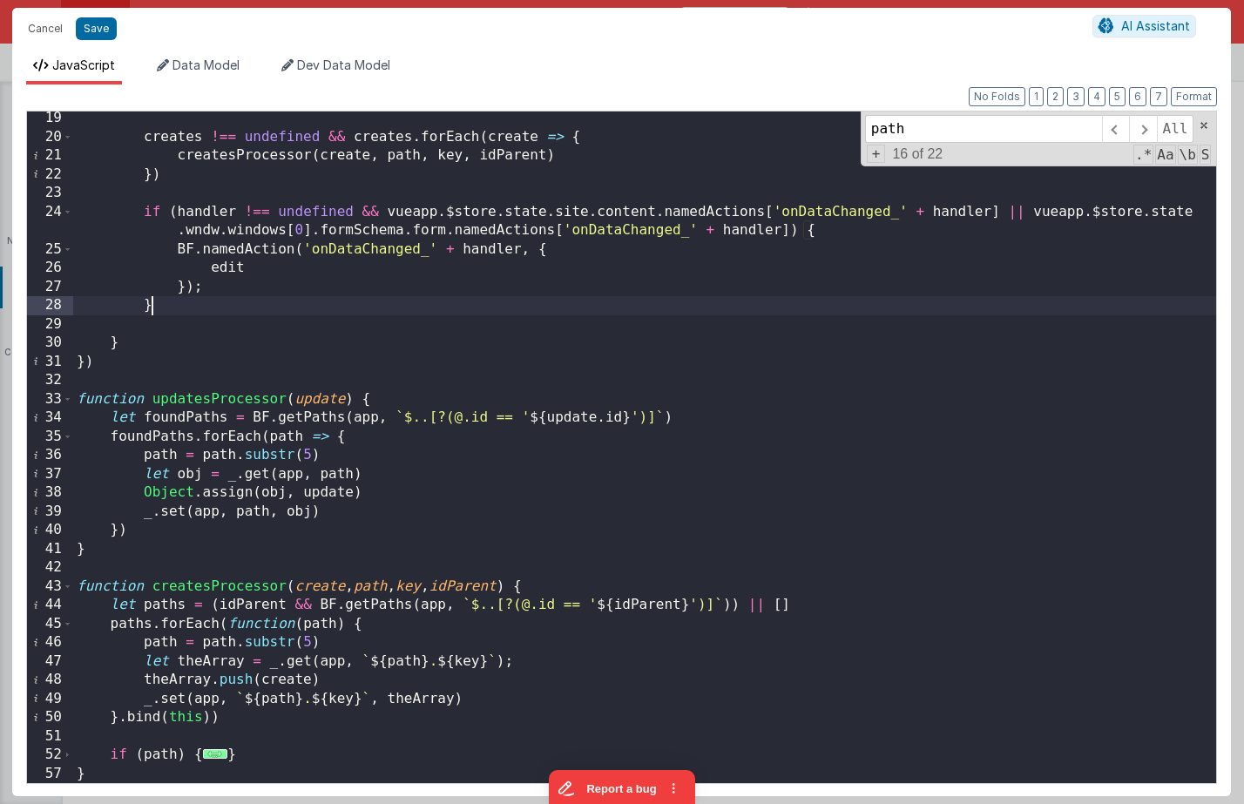
click at [405, 335] on div "creates !== undefined && creates . forEach ( create => { createsProcessor ( cre…" at bounding box center [644, 463] width 1143 height 709
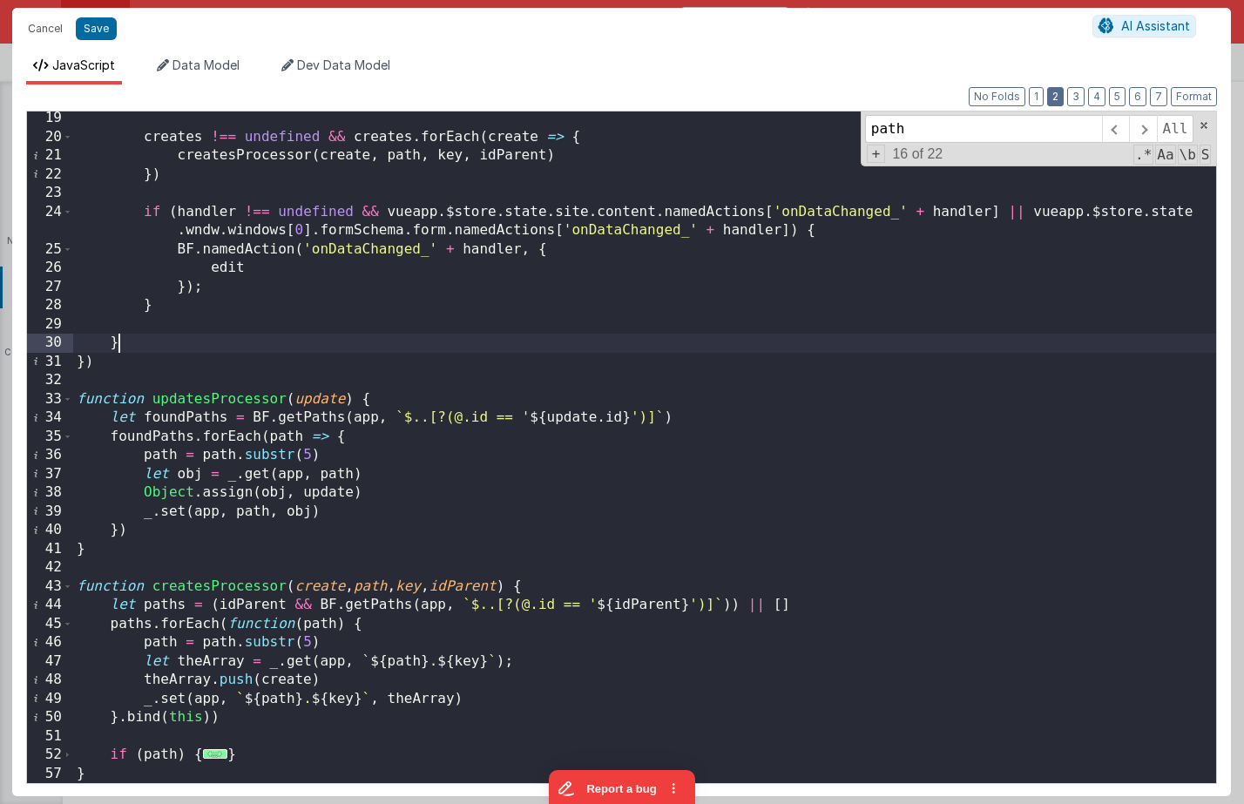
click at [1061, 93] on button "2" at bounding box center [1055, 96] width 17 height 19
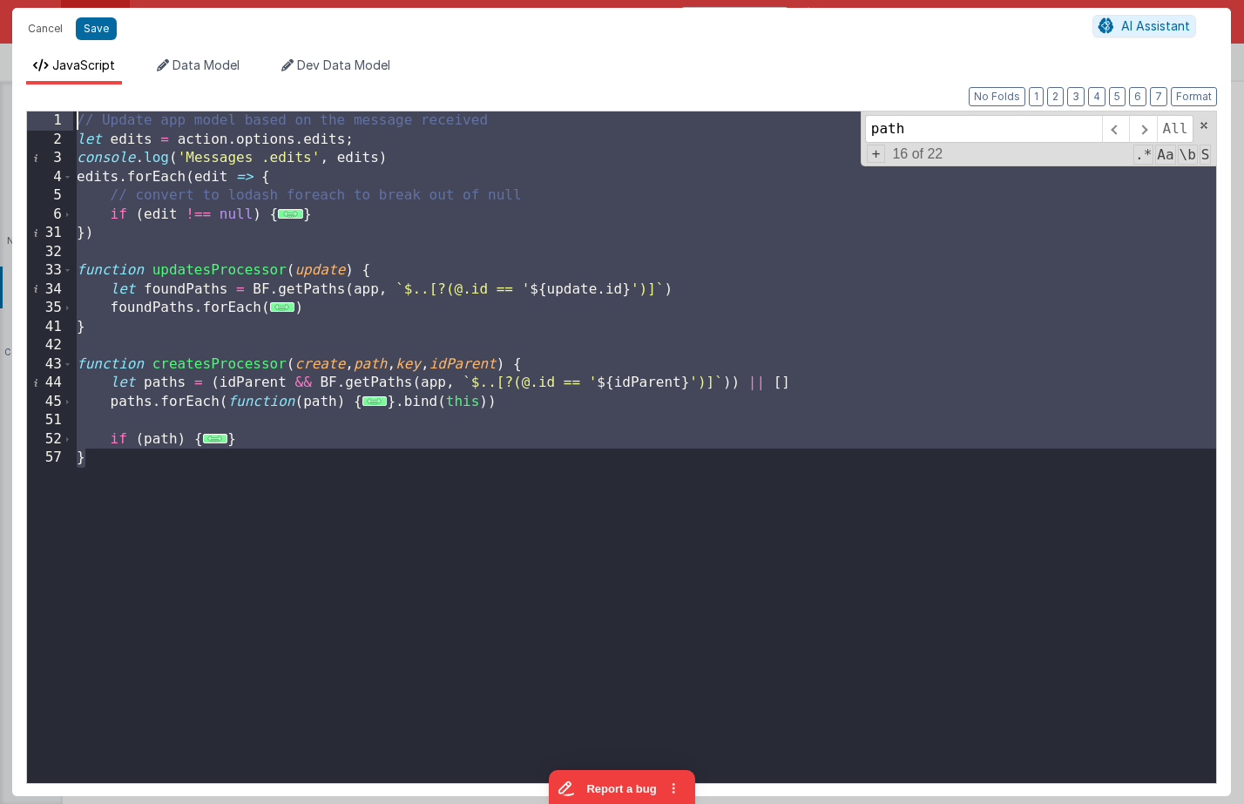
drag, startPoint x: 274, startPoint y: 418, endPoint x: 108, endPoint y: 357, distance: 177.2
click at [42, 75] on div "JavaScript Data Model Dev Data Model Format 7 6 5 4 3 2 1 No Folds 1 2 3 4 5 6 …" at bounding box center [621, 426] width 1219 height 739
click at [161, 481] on div "// Update app model based on the message received let edits = action . options …" at bounding box center [644, 465] width 1143 height 709
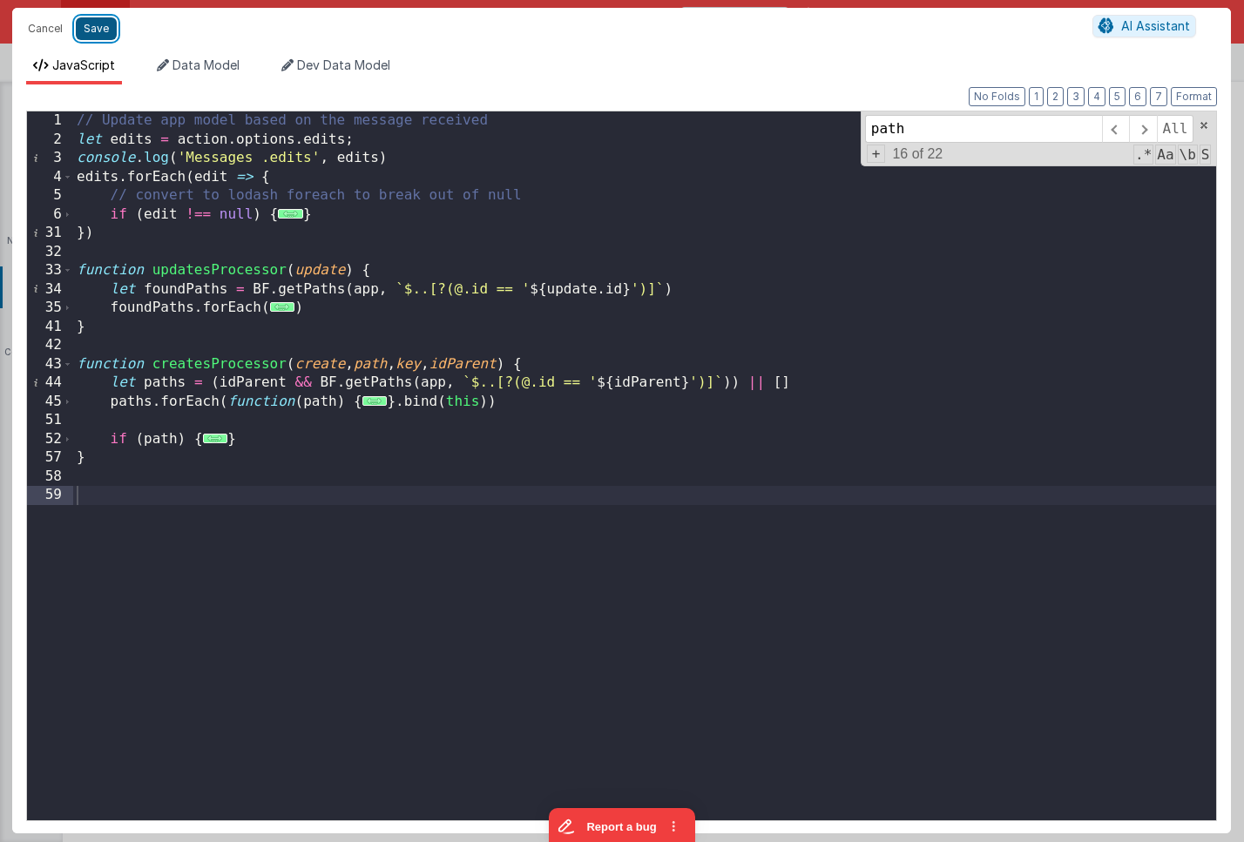
click at [96, 27] on button "Save" at bounding box center [96, 28] width 41 height 23
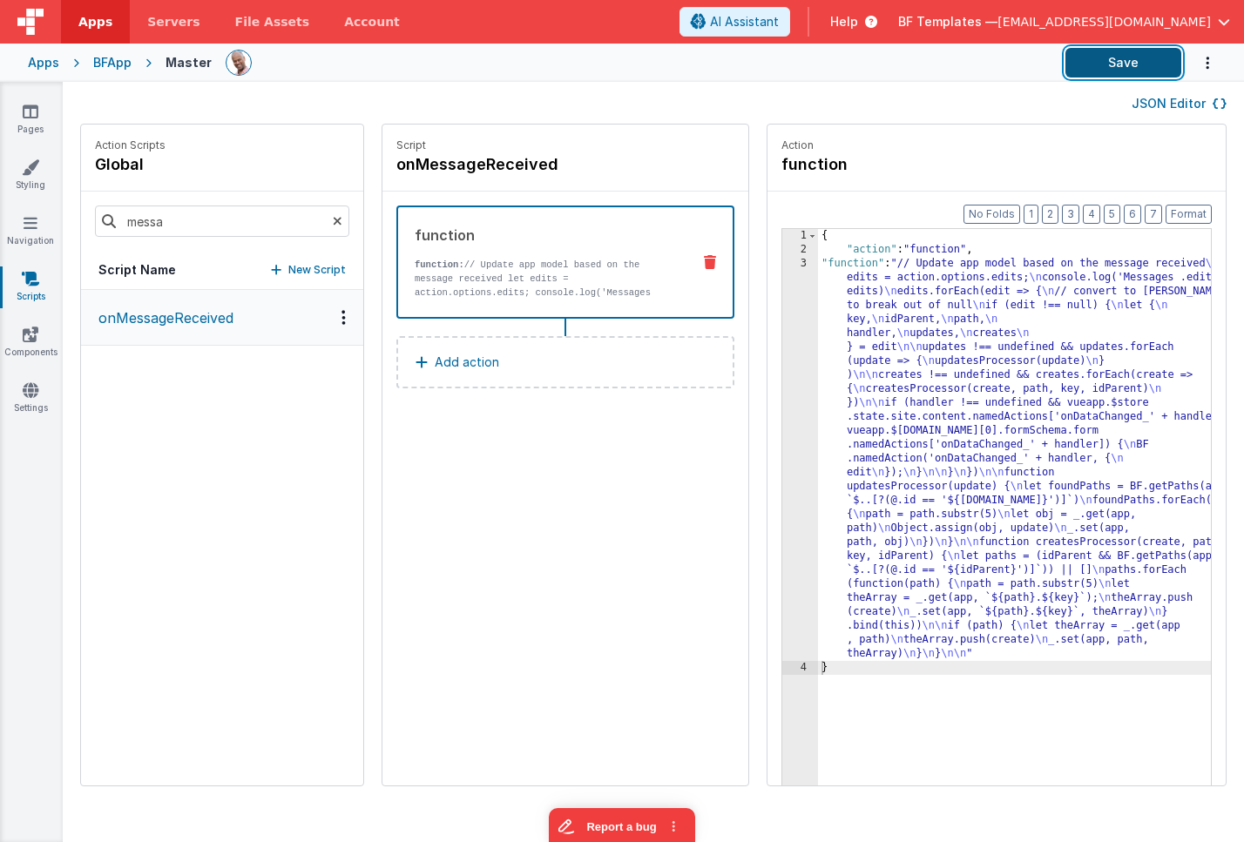
click at [1148, 69] on button "Save" at bounding box center [1123, 63] width 116 height 30
click at [35, 105] on icon at bounding box center [31, 111] width 16 height 17
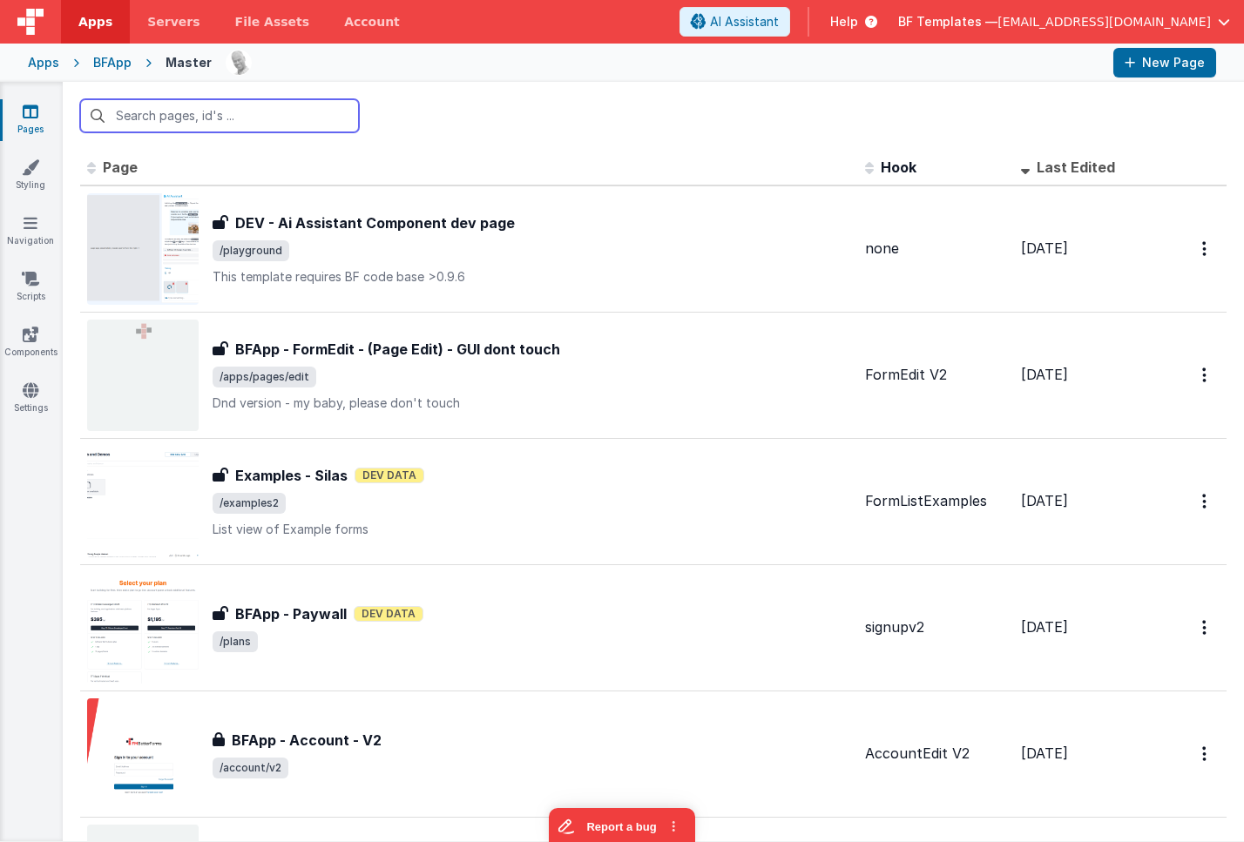
click at [198, 116] on input "text" at bounding box center [219, 115] width 279 height 33
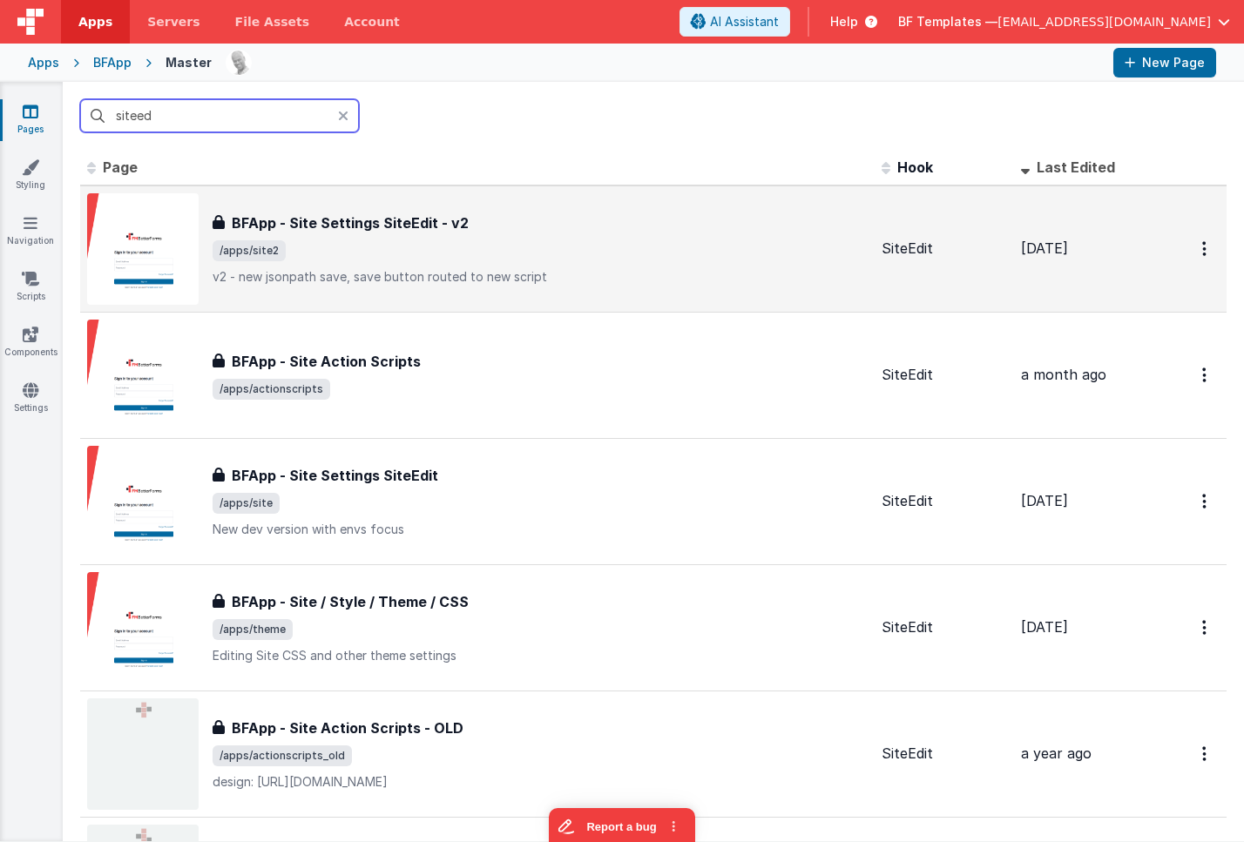
type input "siteed"
click at [419, 249] on span "/apps/site2" at bounding box center [540, 250] width 655 height 21
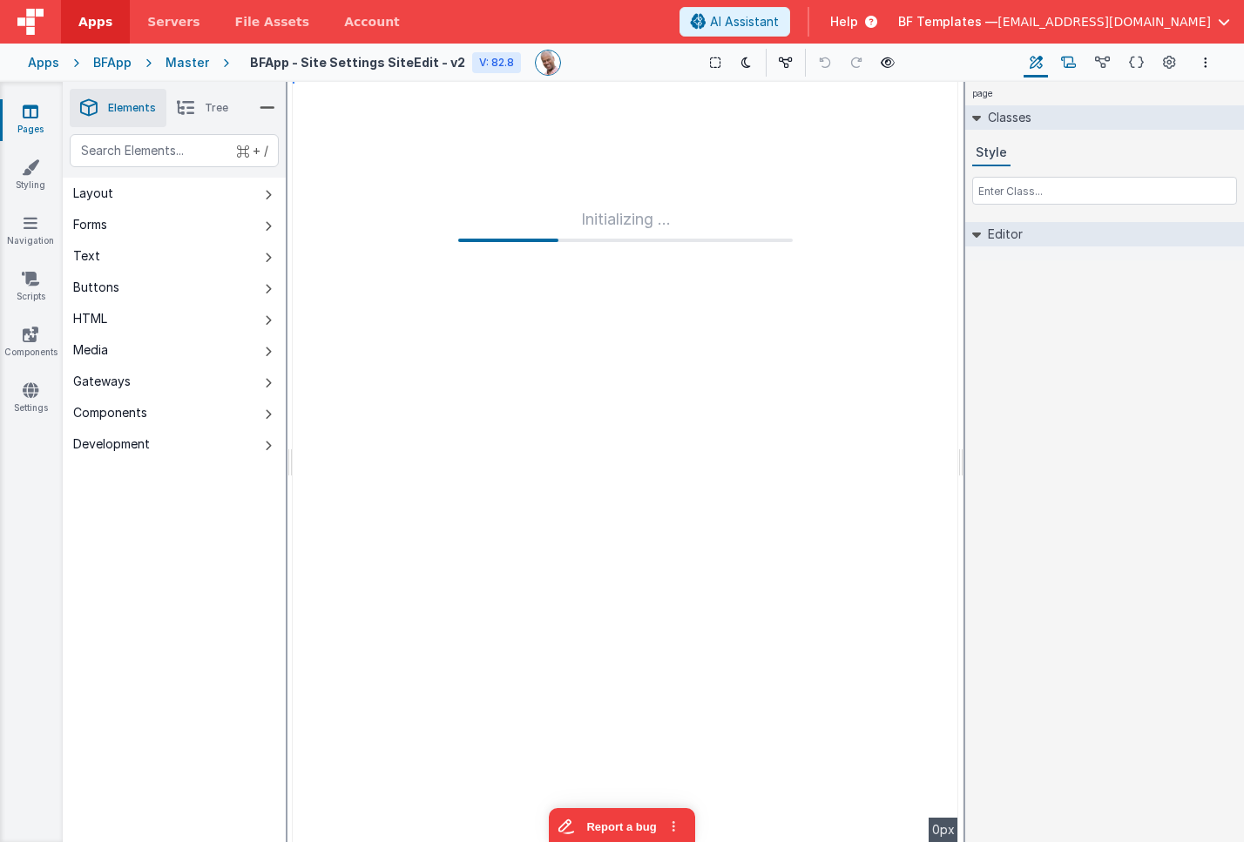
click at [1071, 66] on icon at bounding box center [1068, 63] width 15 height 18
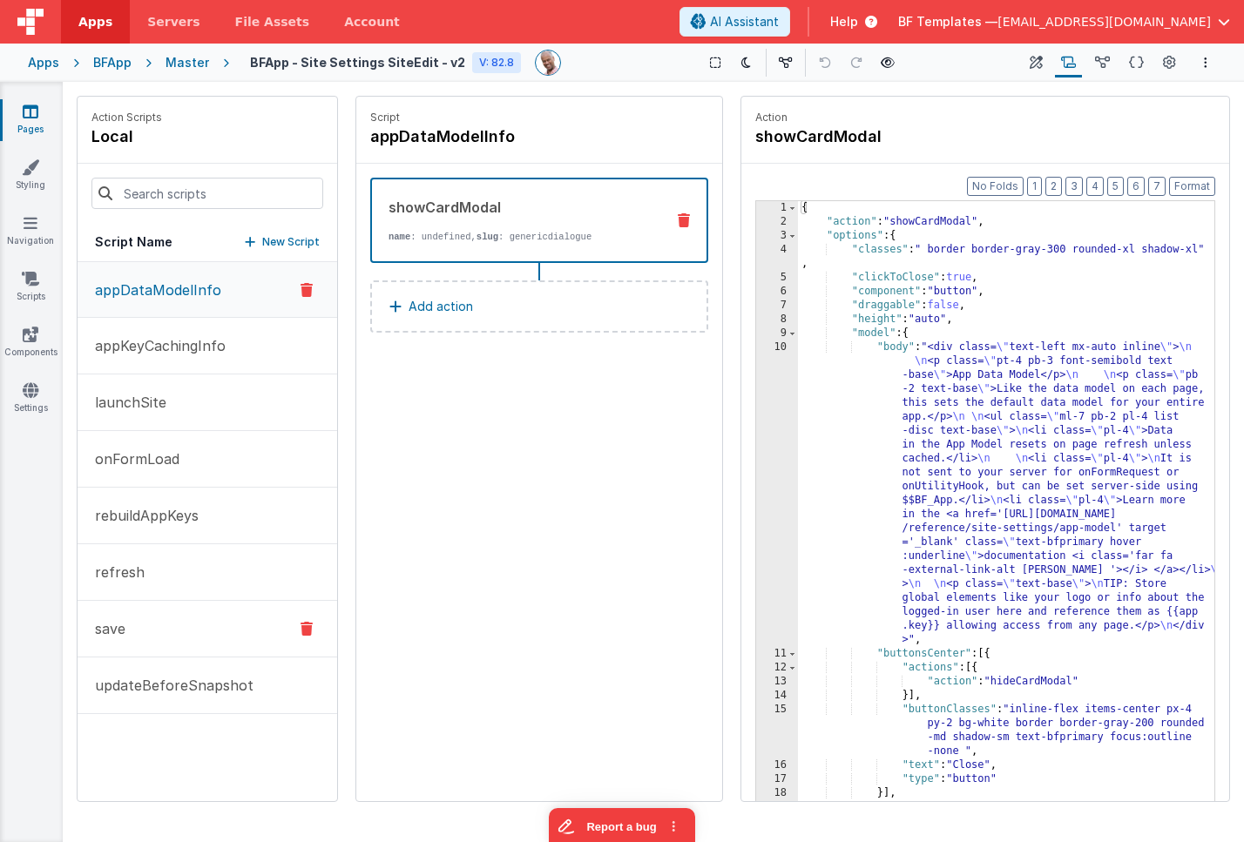
click at [157, 620] on button "save" at bounding box center [208, 629] width 260 height 57
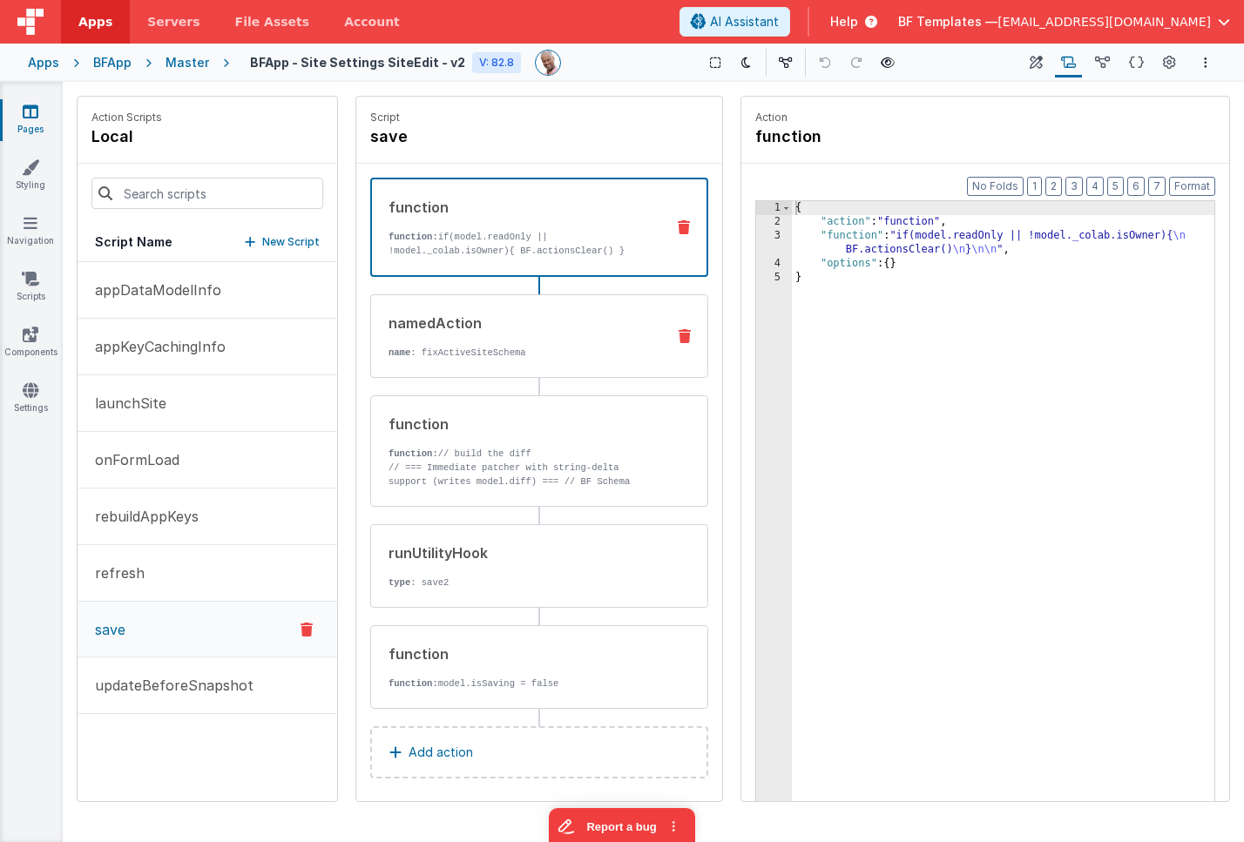
click at [530, 327] on div "namedAction" at bounding box center [519, 323] width 263 height 21
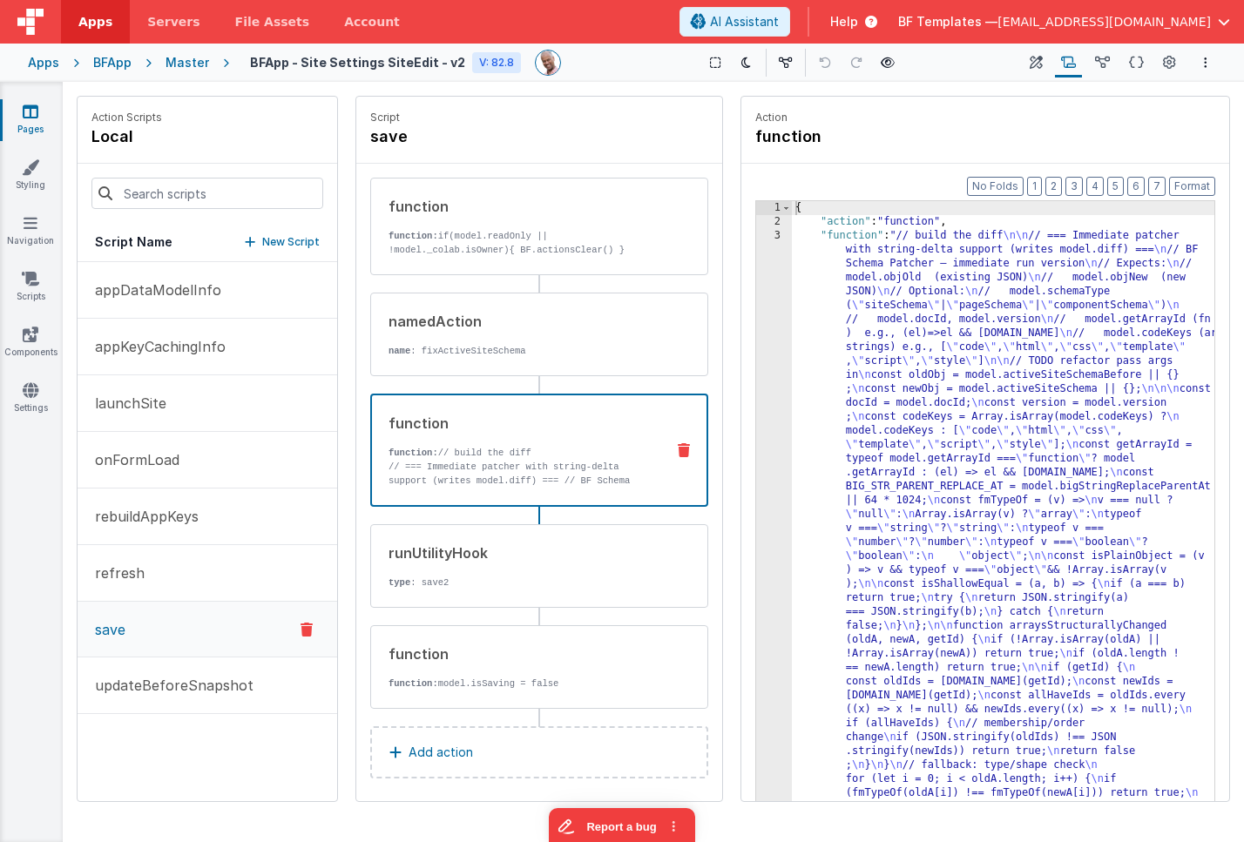
click at [545, 437] on div "function function: // build the diff // === Immediate patcher with string-delta…" at bounding box center [511, 450] width 279 height 75
drag, startPoint x: 881, startPoint y: 395, endPoint x: 823, endPoint y: 383, distance: 58.8
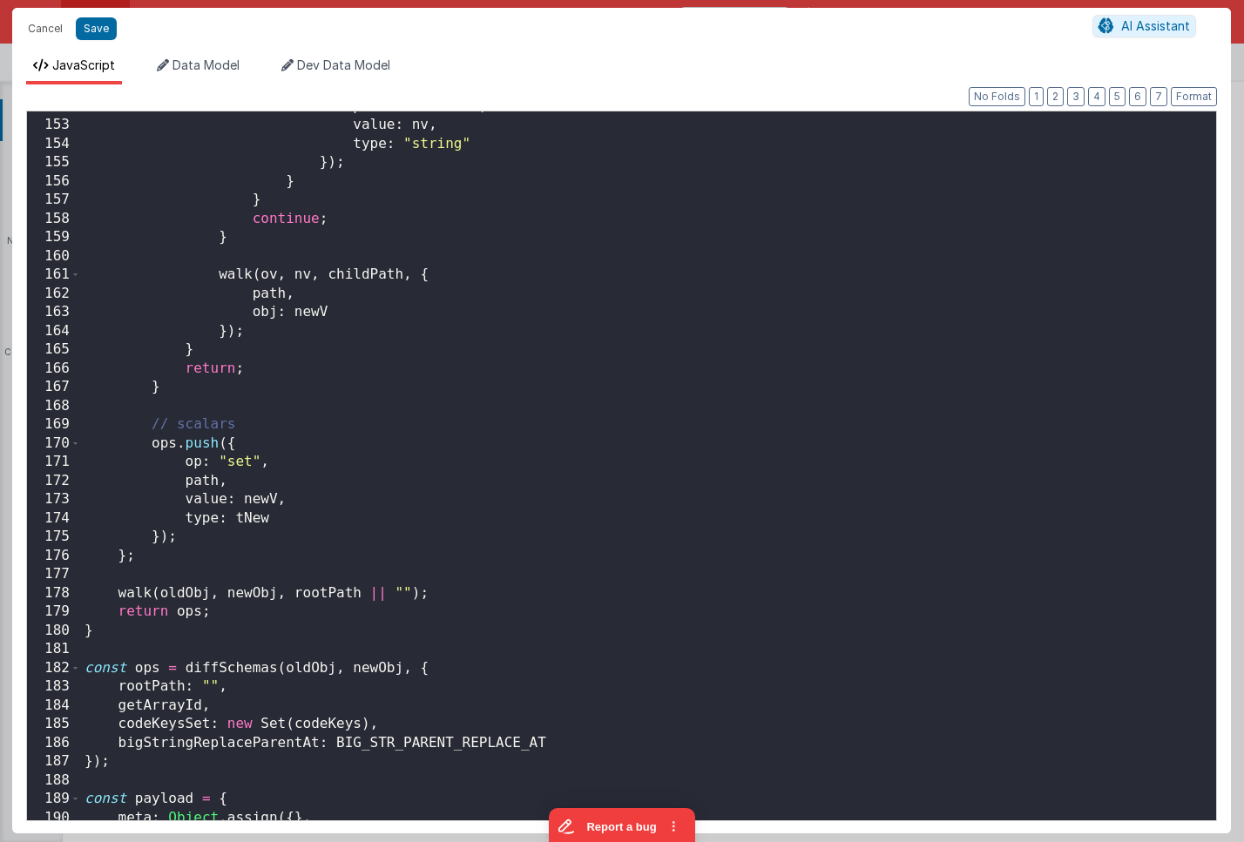
scroll to position [3130, 0]
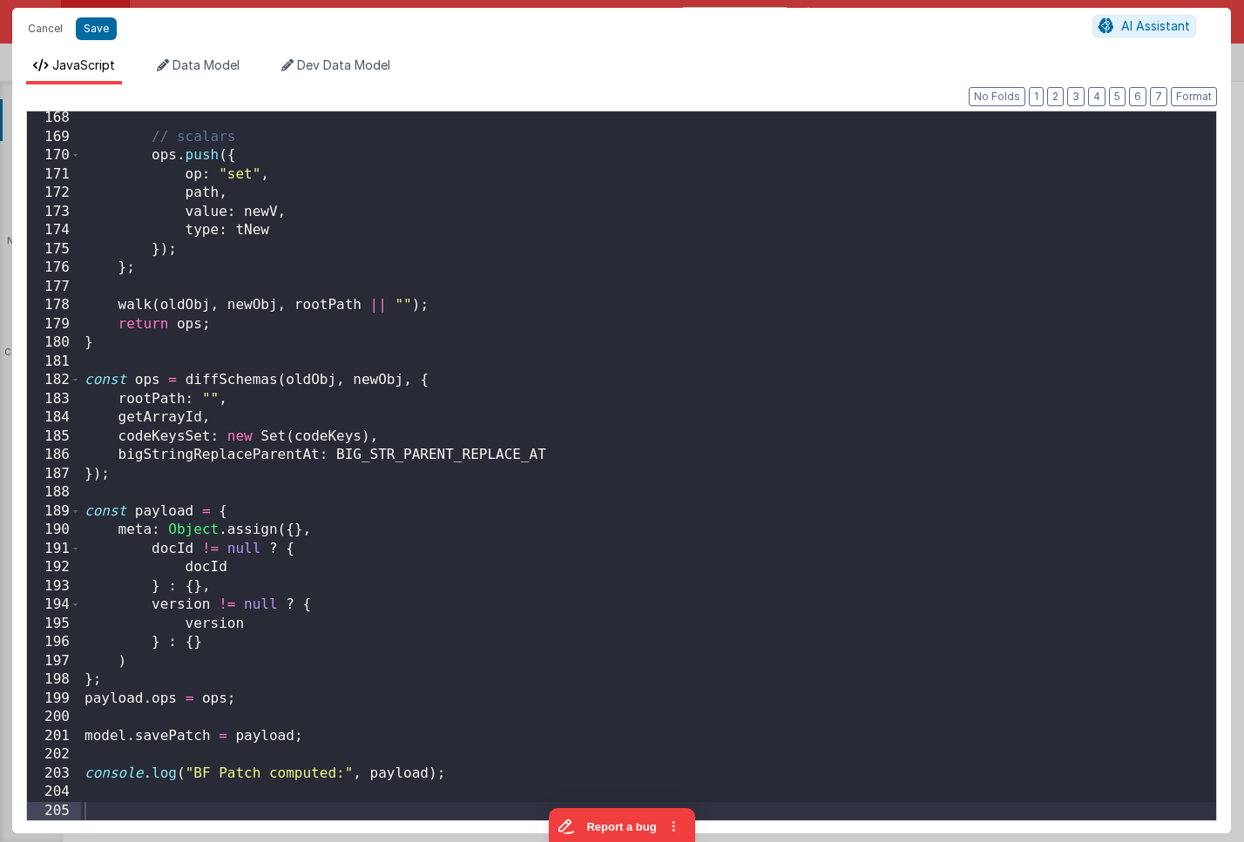
click at [396, 364] on div "// scalars ops . push ({ op : "set" , path , value : newV , type : tNew }) ; } …" at bounding box center [648, 482] width 1135 height 746
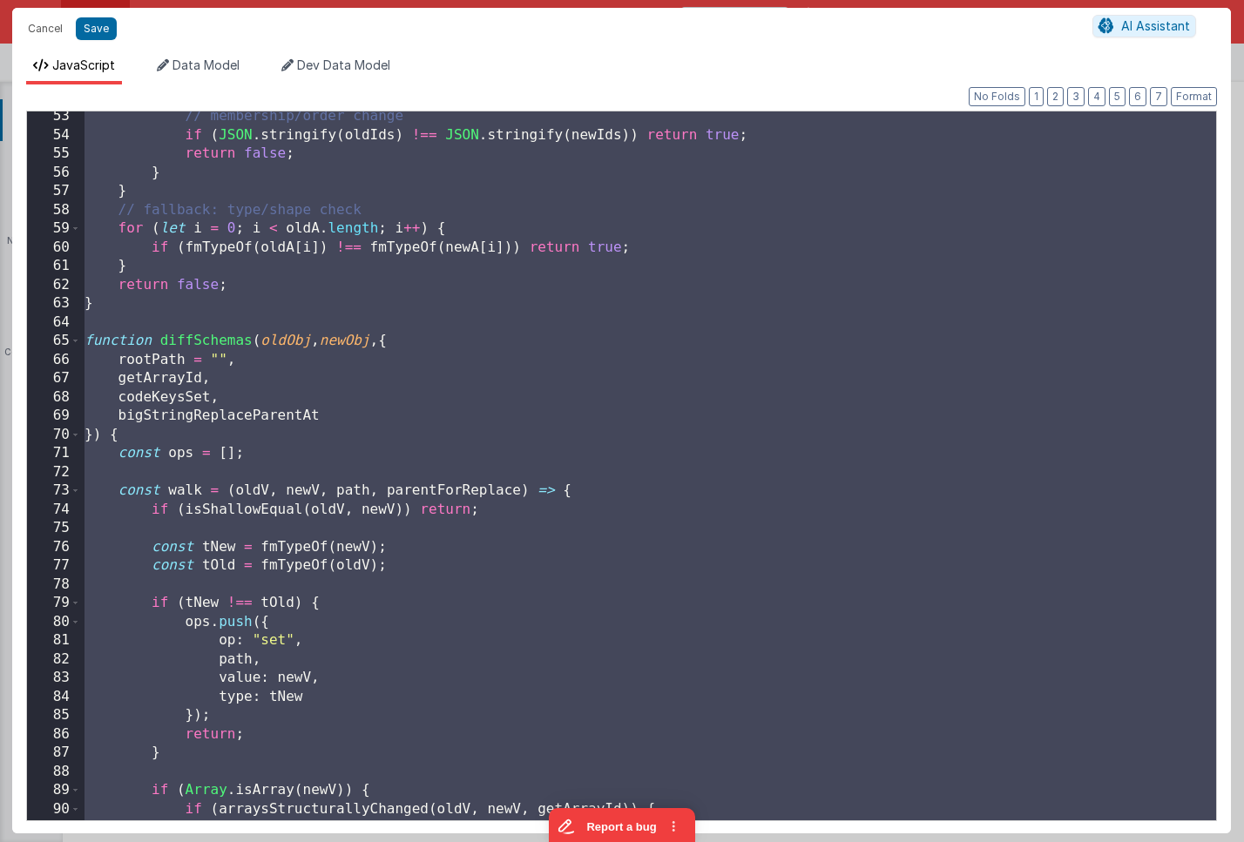
scroll to position [0, 0]
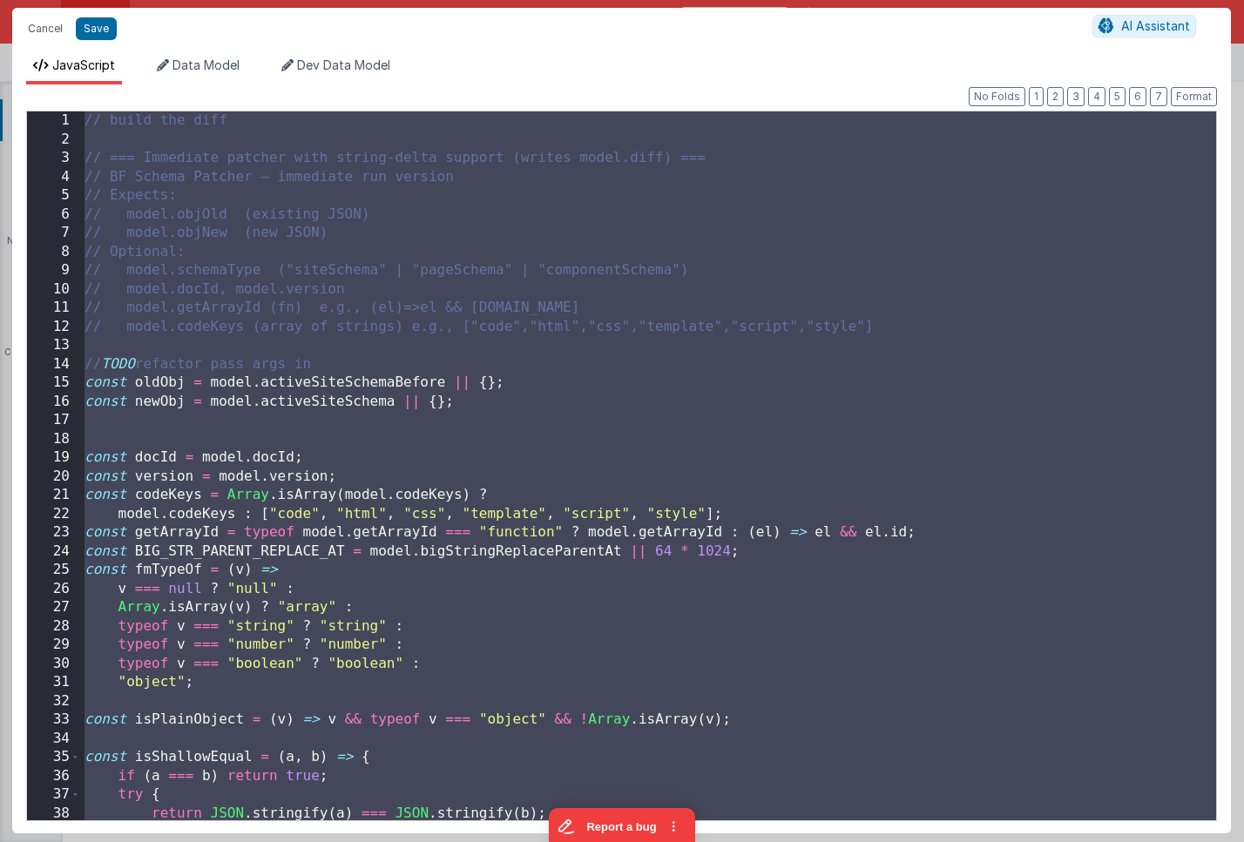
click at [396, 364] on div "// build the diff // === Immediate patcher with string-delta support (writes mo…" at bounding box center [648, 484] width 1135 height 746
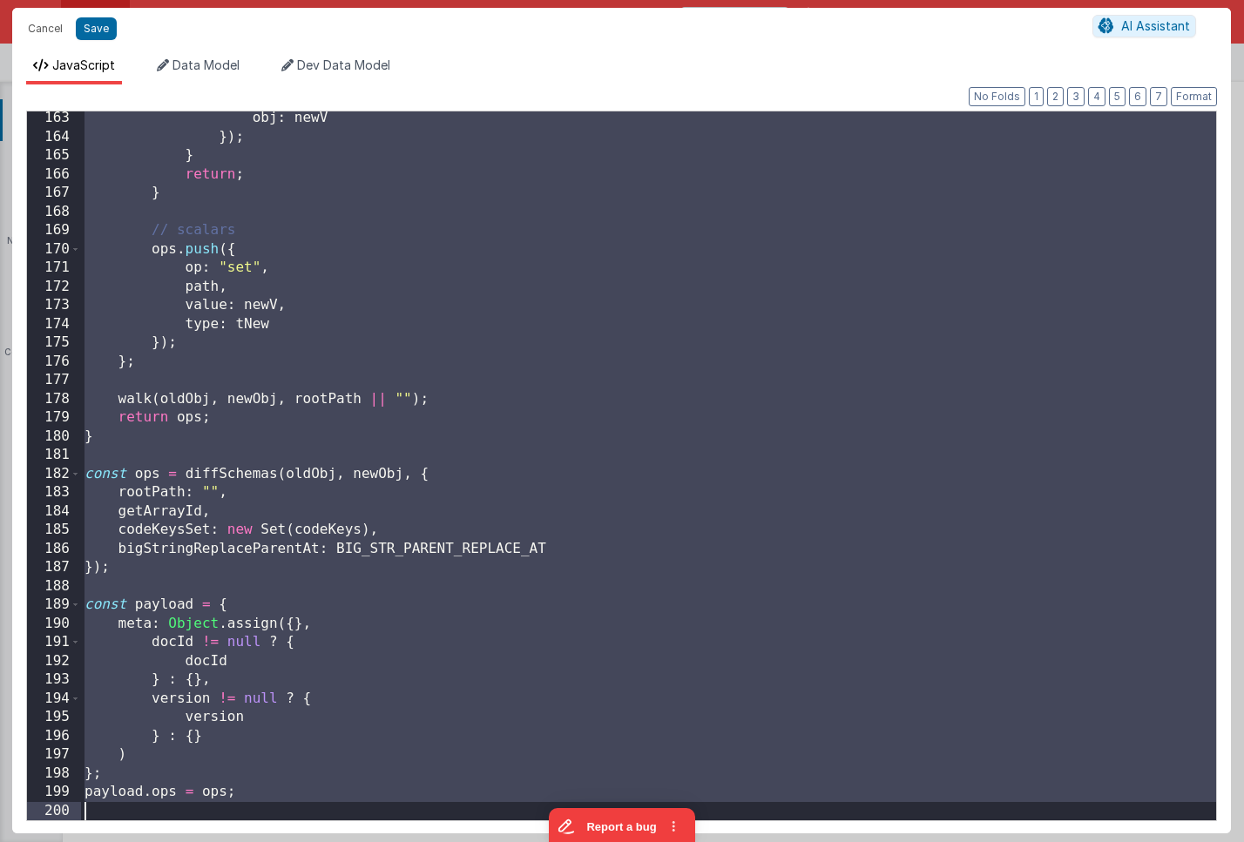
scroll to position [3130, 0]
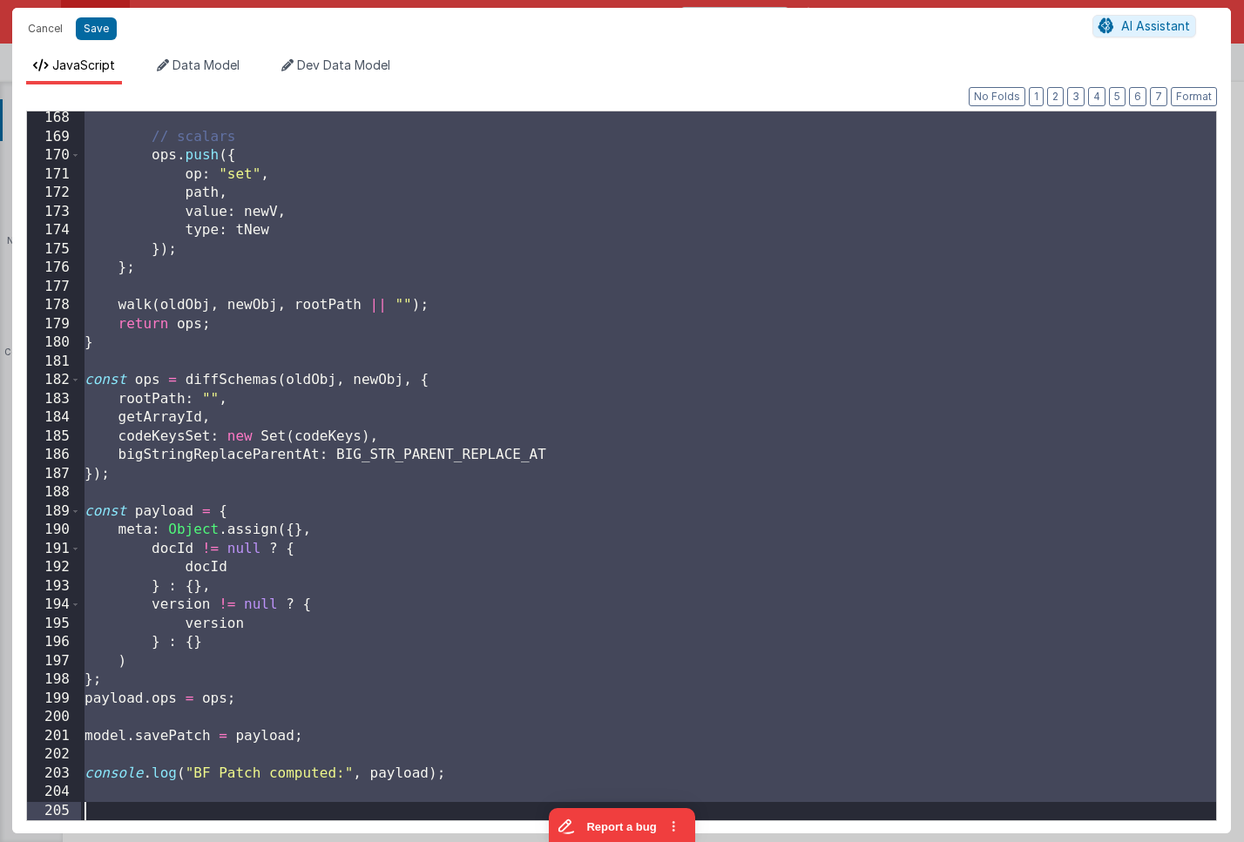
drag, startPoint x: 379, startPoint y: 384, endPoint x: 451, endPoint y: 842, distance: 463.8
click at [451, 821] on html "Cancel Save AI Assistant JavaScript Data Model Dev Data Model Format 7 6 5 4 3 …" at bounding box center [622, 421] width 1244 height 842
click at [327, 398] on div "// scalars ops . push ({ op : "set" , path , value : newV , type : tNew }) ; } …" at bounding box center [648, 482] width 1135 height 746
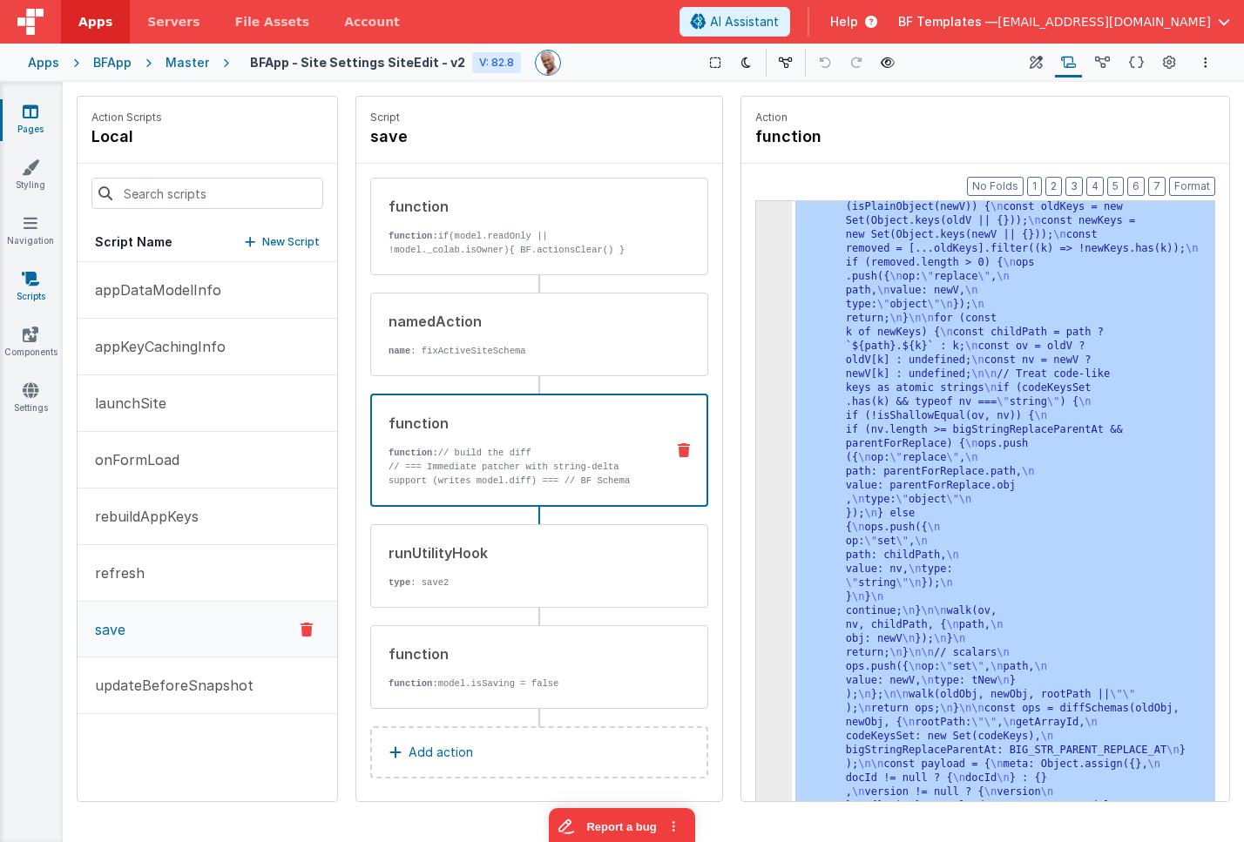
click at [33, 280] on icon at bounding box center [30, 278] width 17 height 17
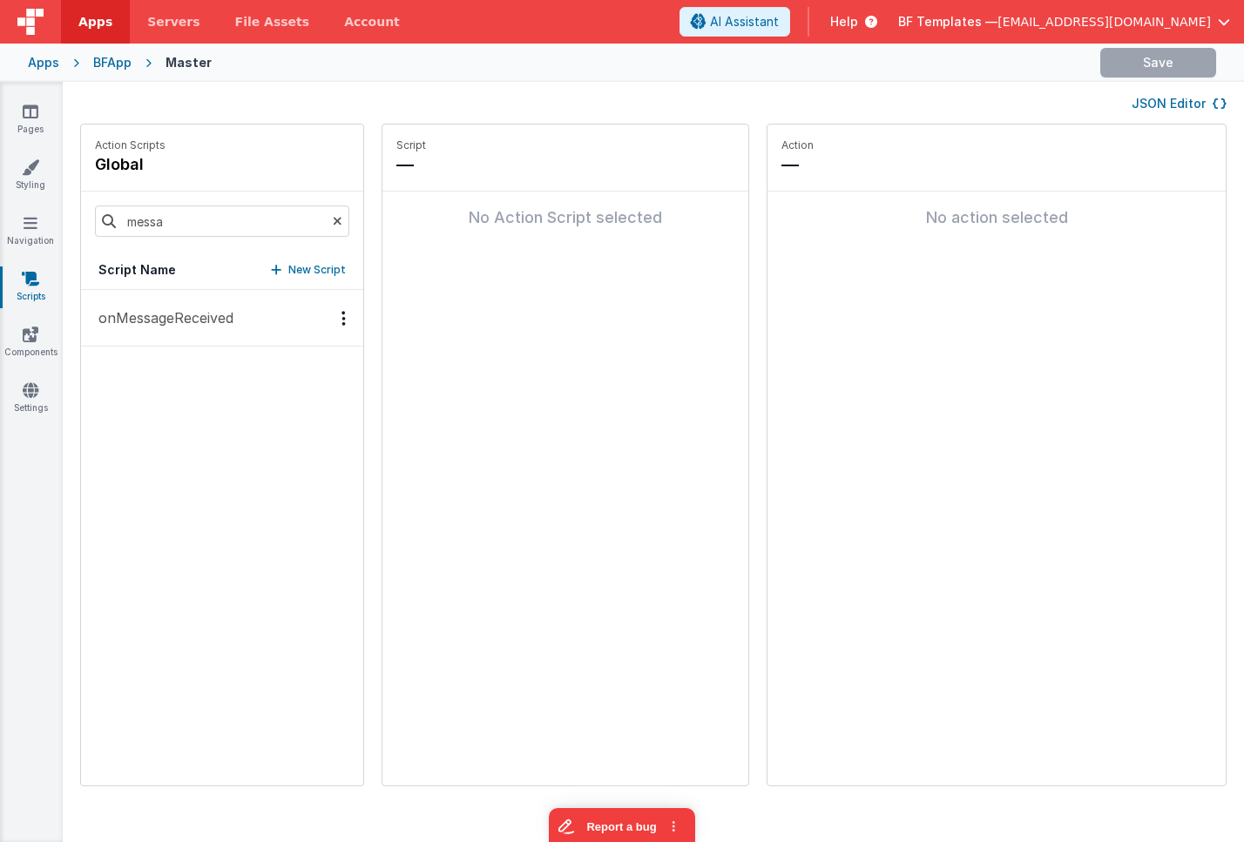
click at [186, 313] on p "onMessageReceived" at bounding box center [160, 317] width 145 height 21
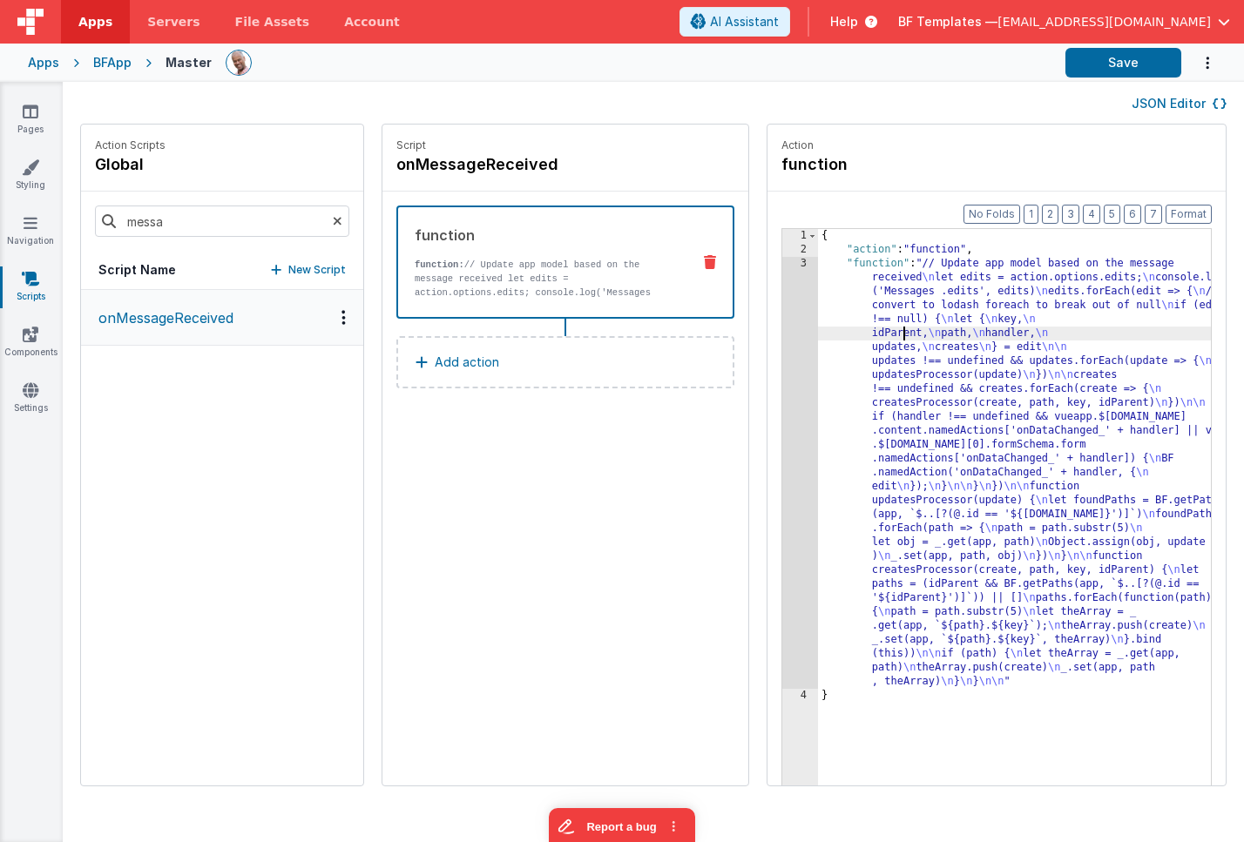
click at [853, 338] on div "{ "action" : "function" , "function" : "// Update app model based on the messag…" at bounding box center [1040, 548] width 444 height 638
click at [782, 312] on div "3" at bounding box center [800, 473] width 36 height 432
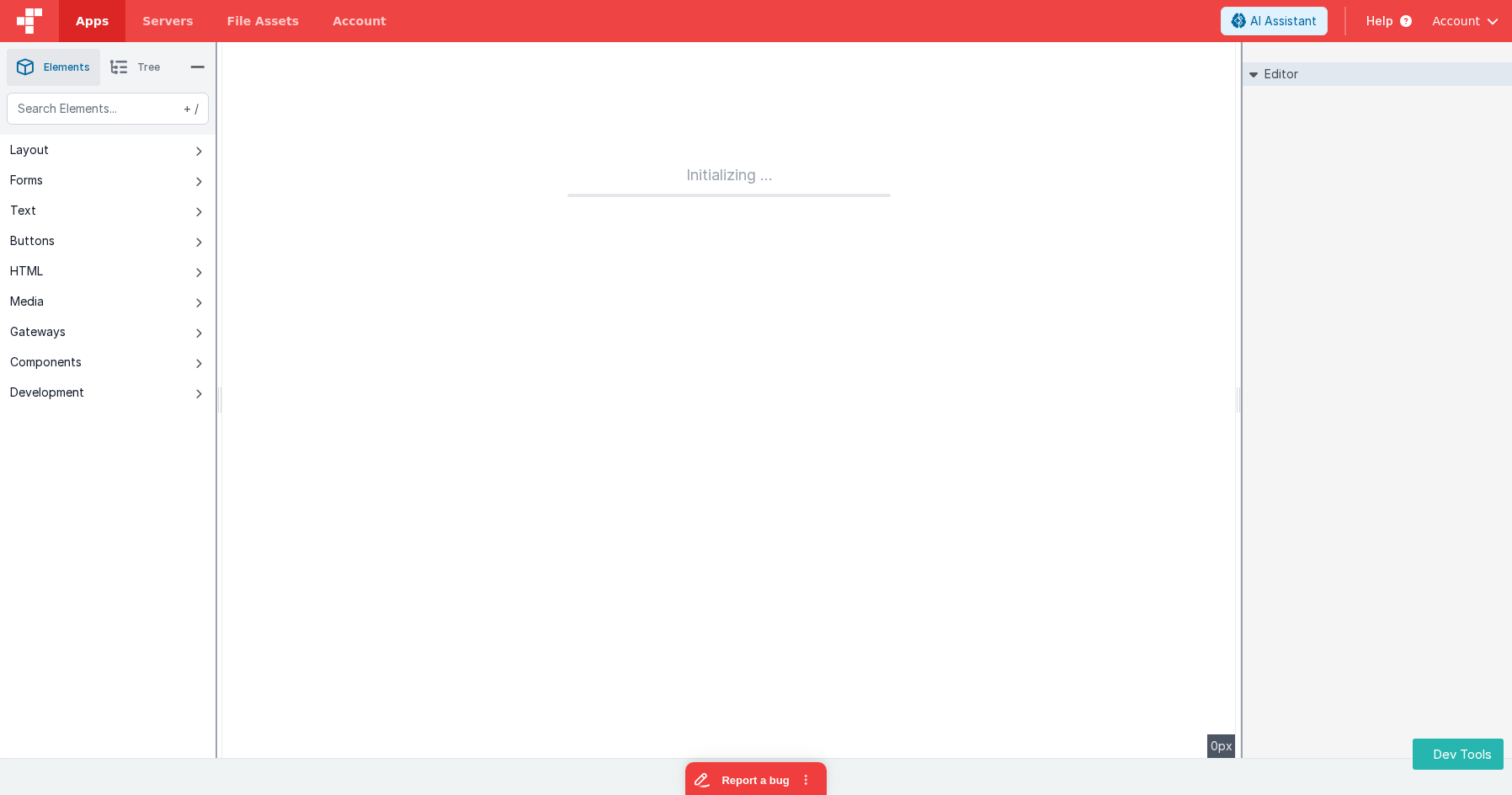
click at [98, 23] on span "Apps" at bounding box center [92, 20] width 33 height 16
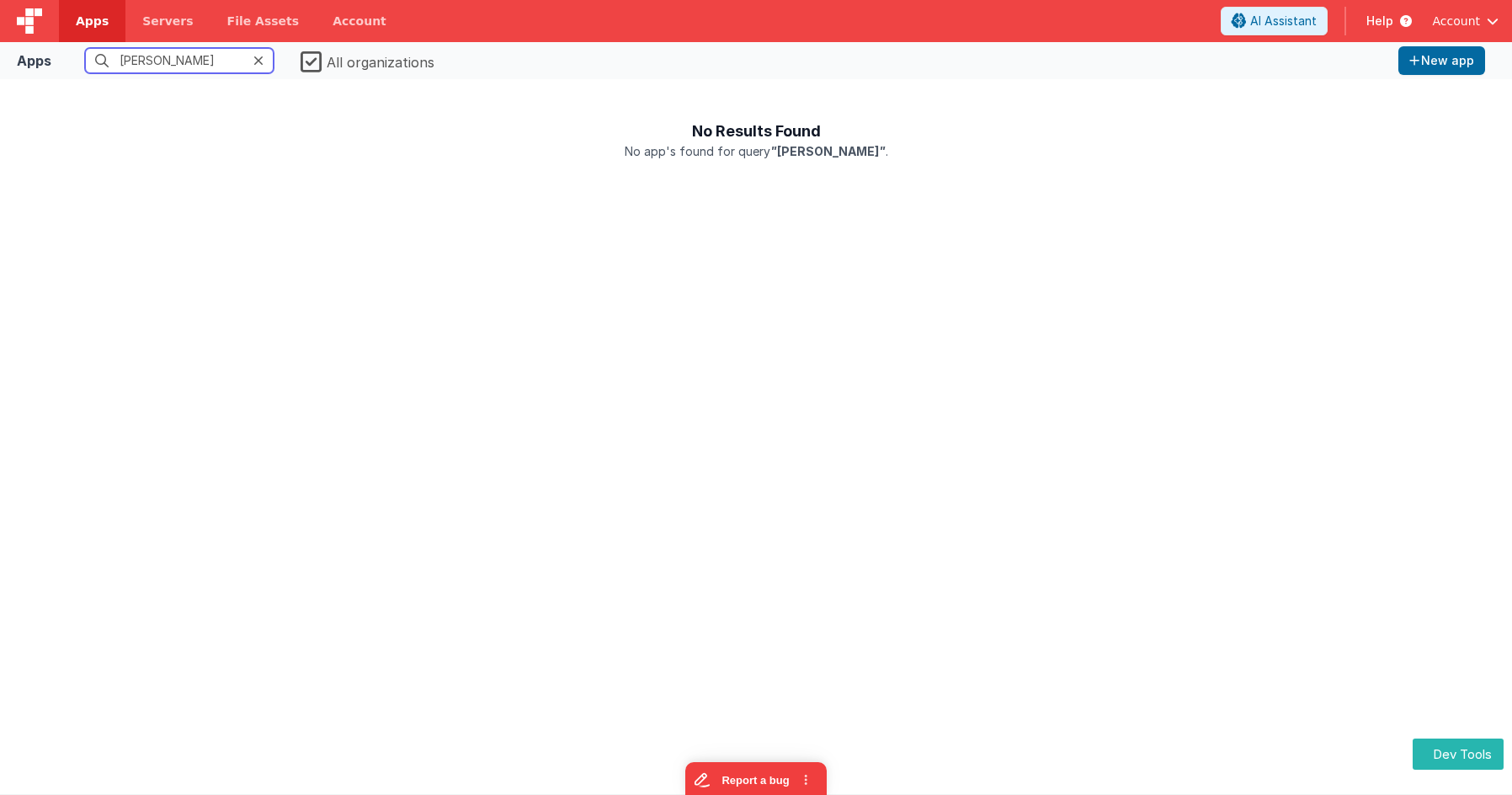
drag, startPoint x: 251, startPoint y: 60, endPoint x: 260, endPoint y: 62, distance: 9.2
click at [251, 60] on input "chris" at bounding box center [179, 61] width 189 height 25
click at [260, 62] on icon at bounding box center [258, 61] width 10 height 14
